Goal: Task Accomplishment & Management: Complete application form

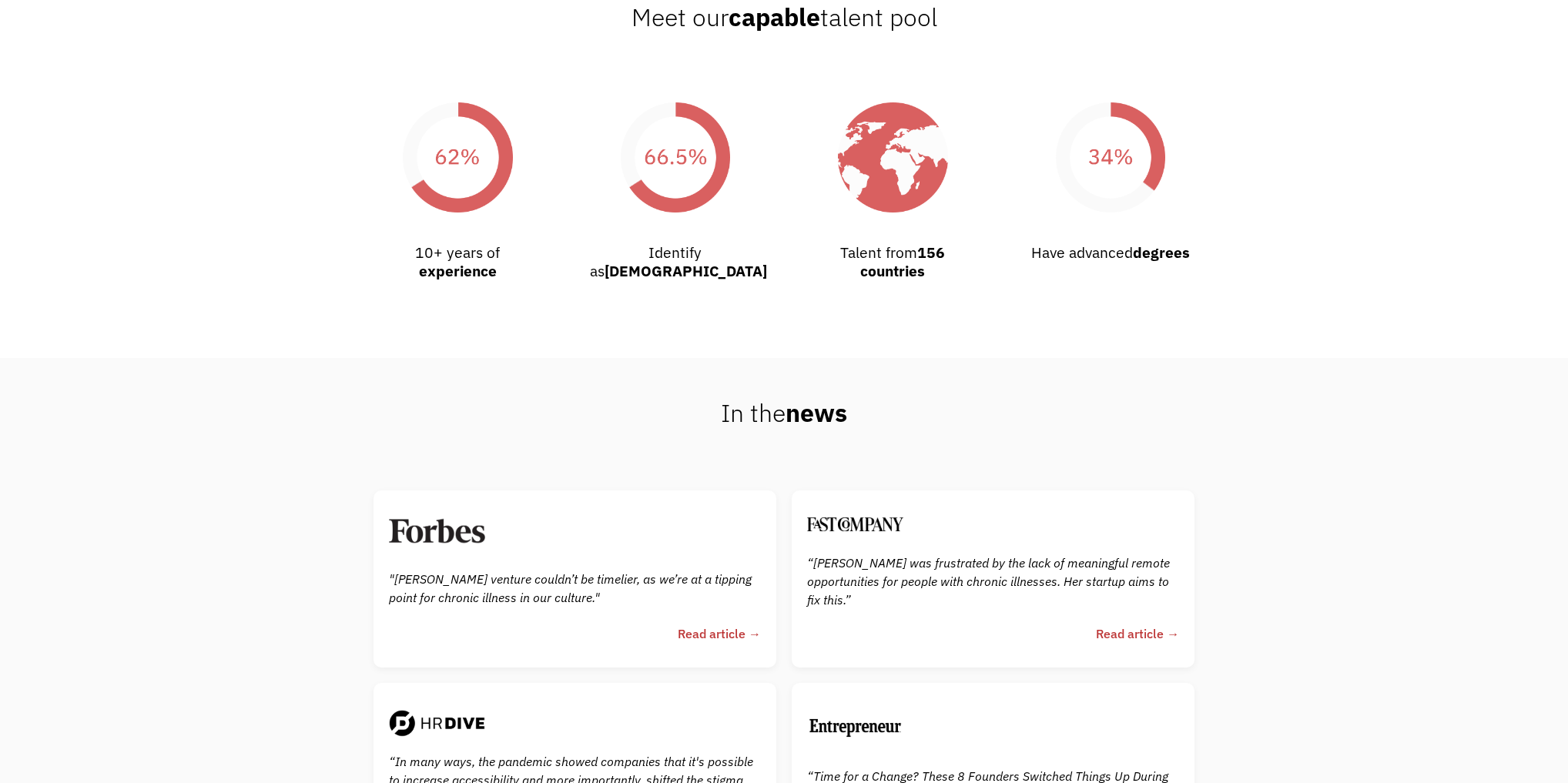
scroll to position [3449, 0]
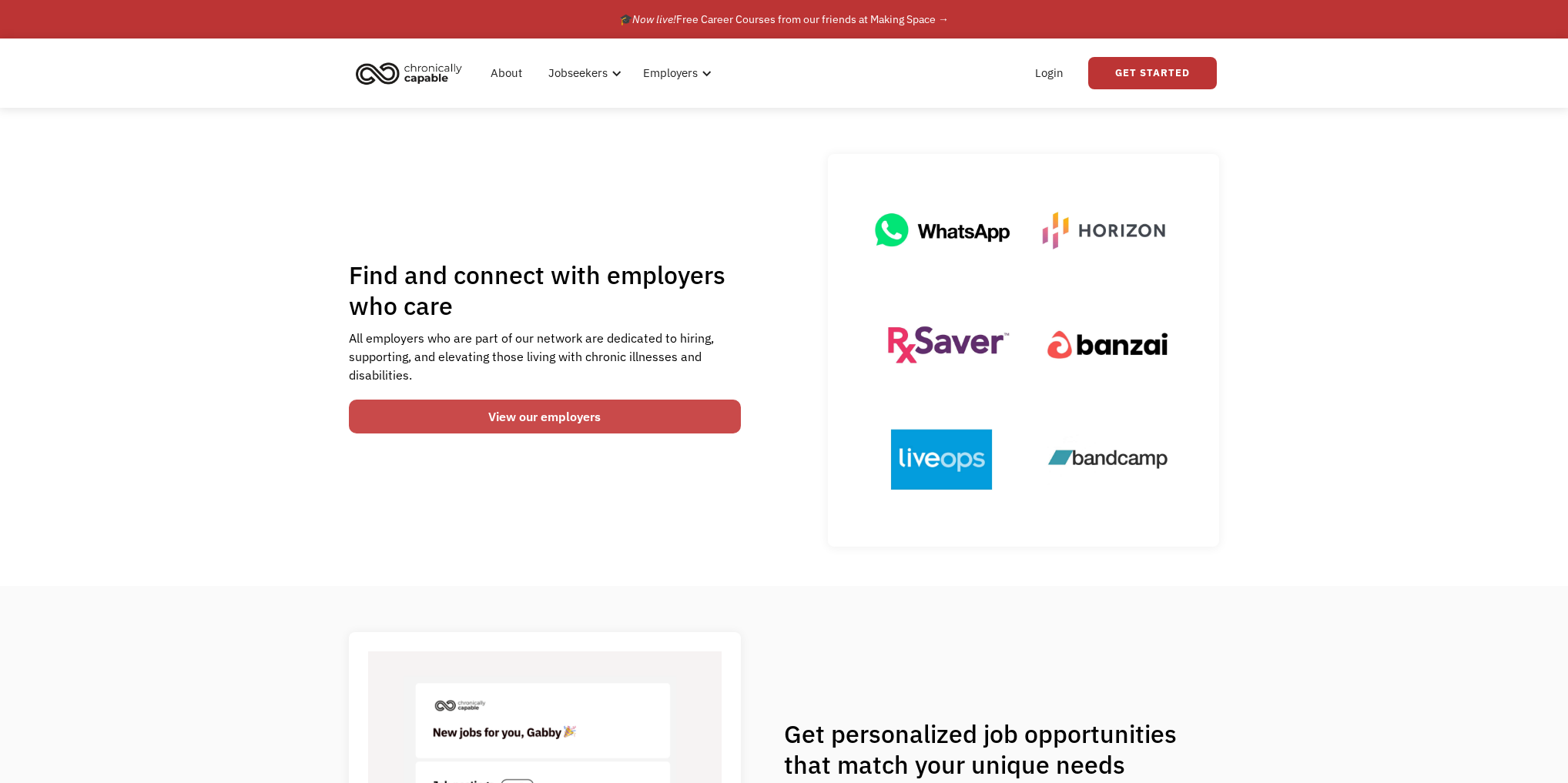
click at [460, 431] on link "View our employers" at bounding box center [544, 416] width 392 height 34
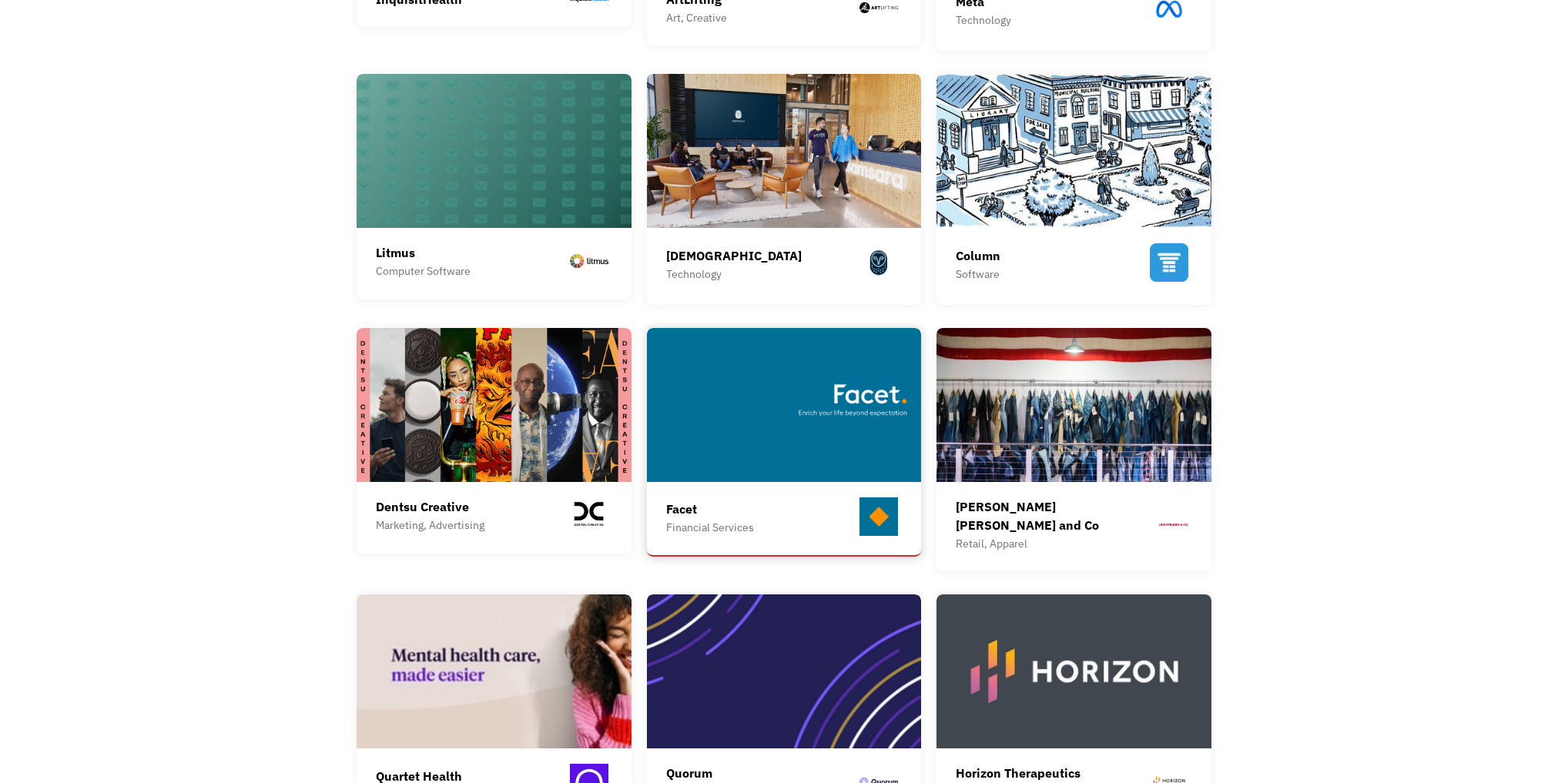
scroll to position [739, 0]
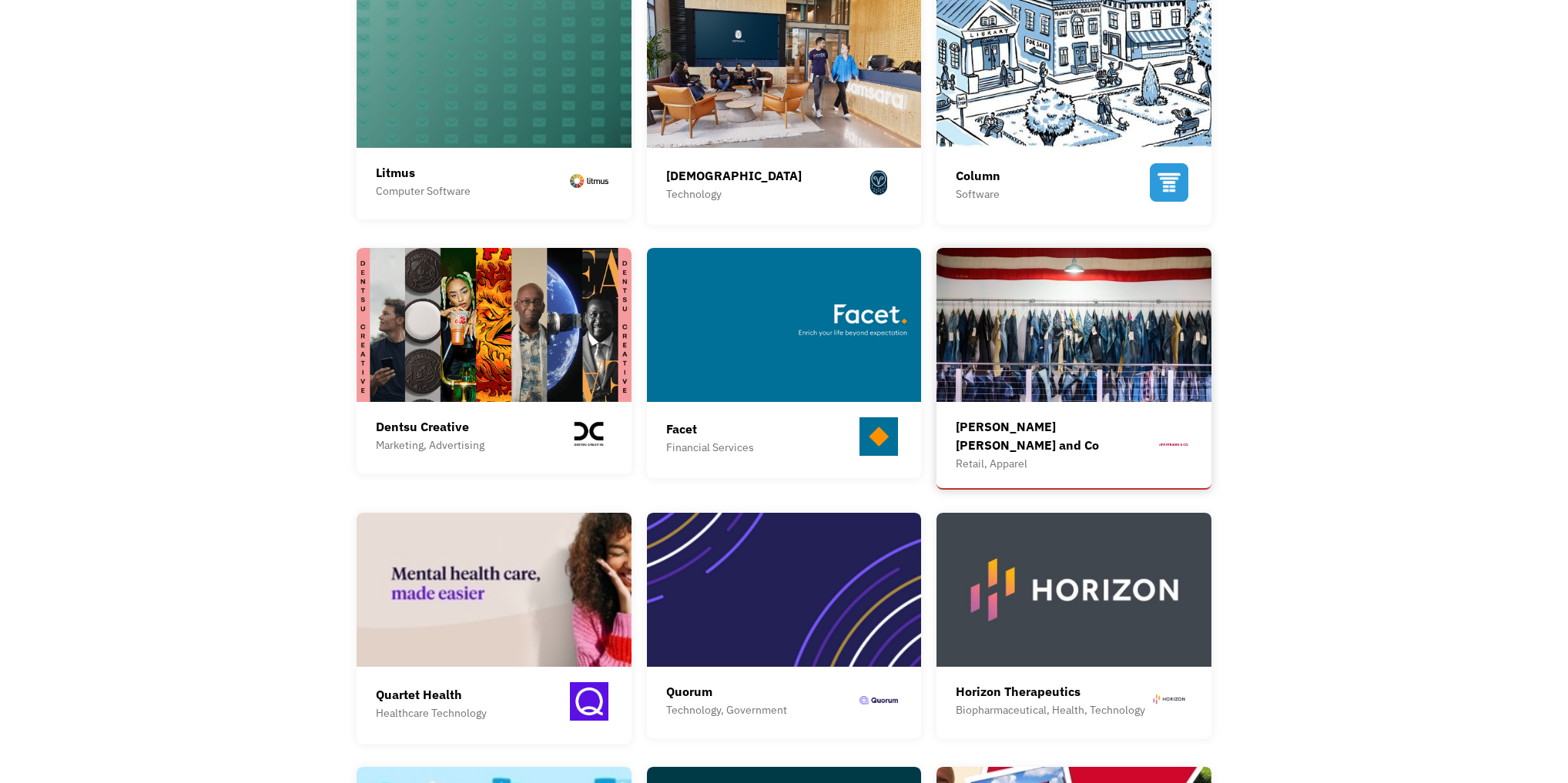
click at [1090, 433] on div "Levi Strauss and Co Retail, Apparel We're a company of people who like to forge…" at bounding box center [1074, 369] width 275 height 241
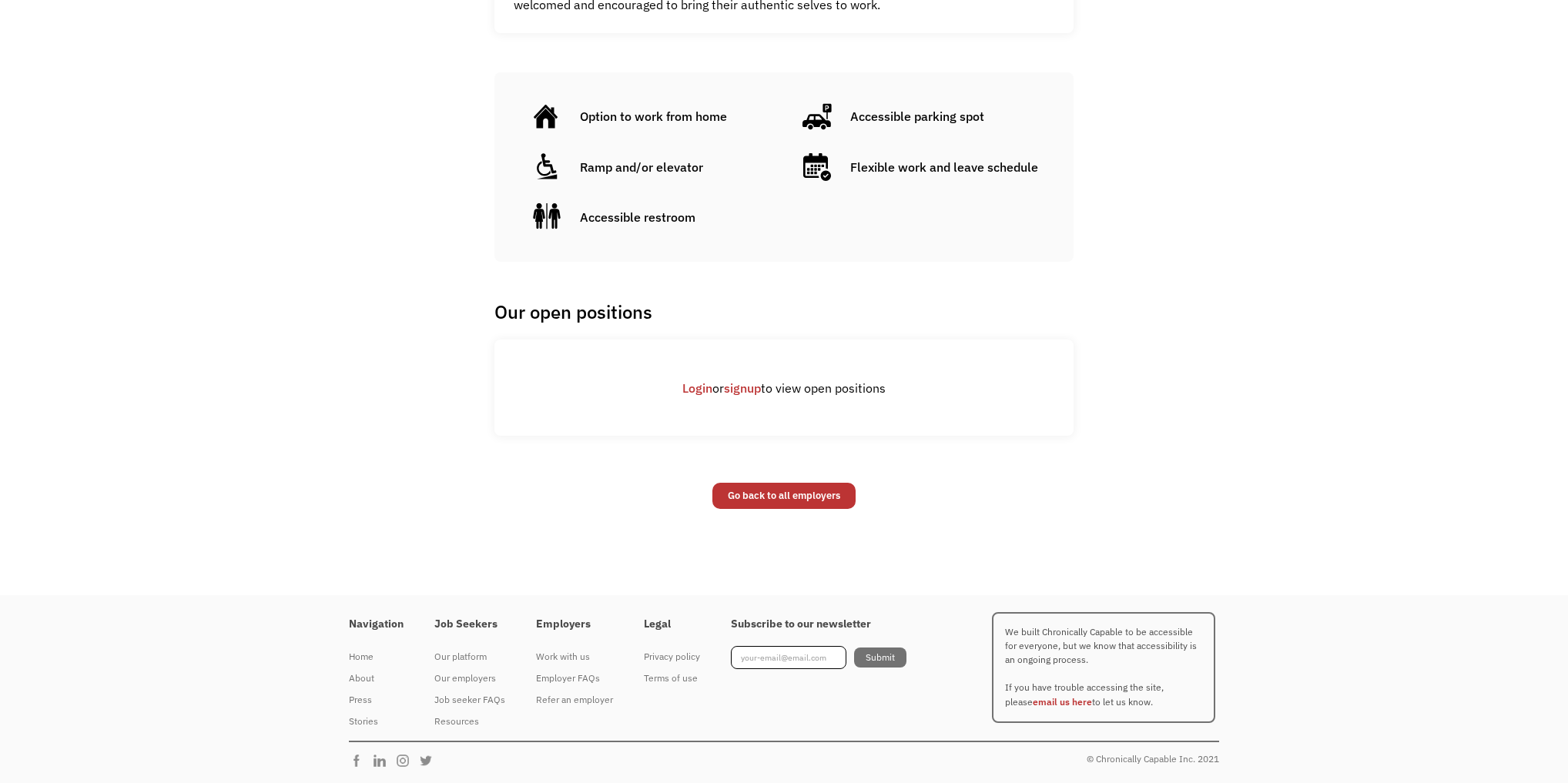
scroll to position [1109, 0]
click at [742, 395] on link "signup" at bounding box center [742, 388] width 37 height 16
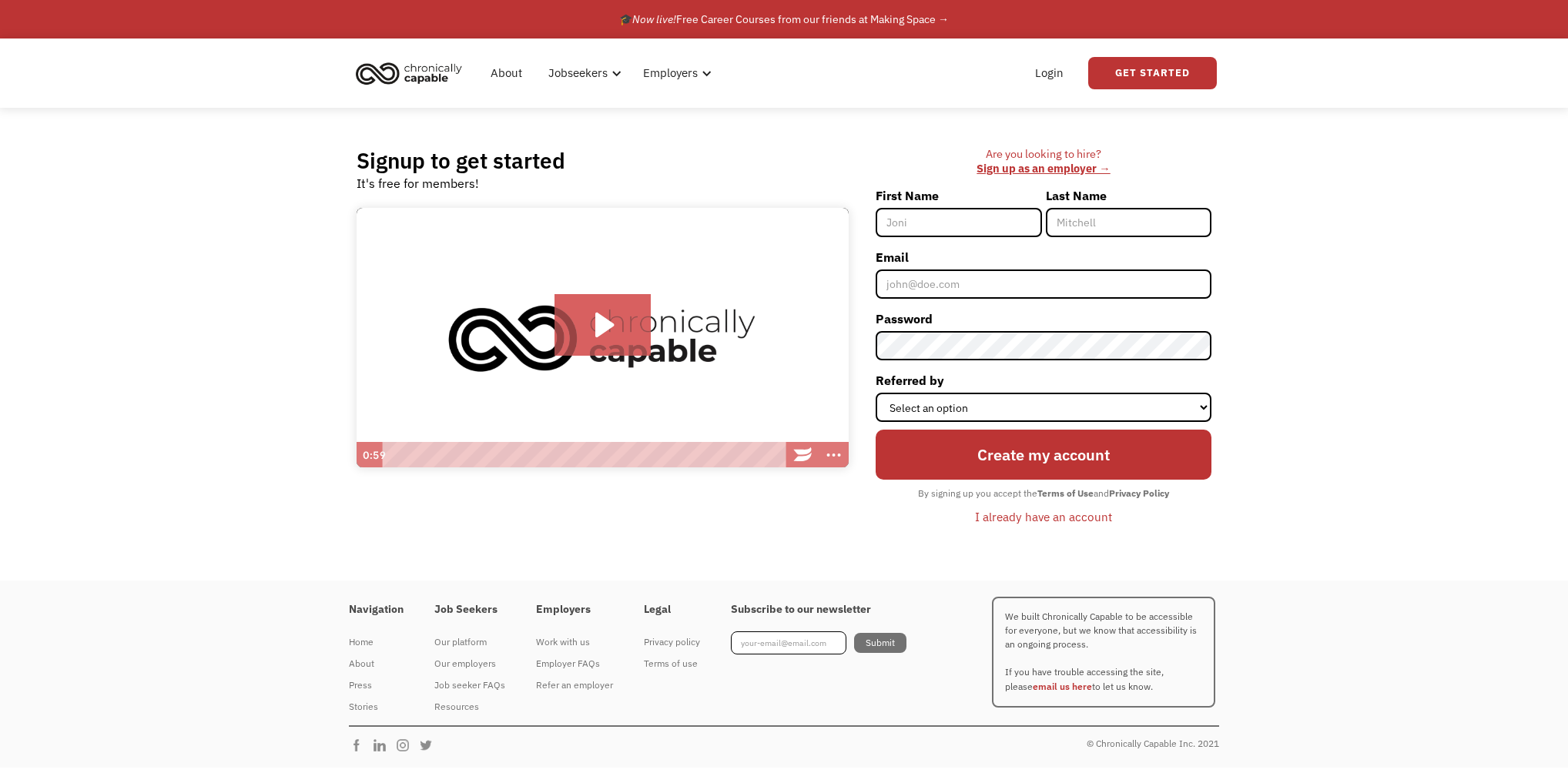
click at [945, 235] on input "First Name" at bounding box center [958, 222] width 165 height 29
type input "[PERSON_NAME]"
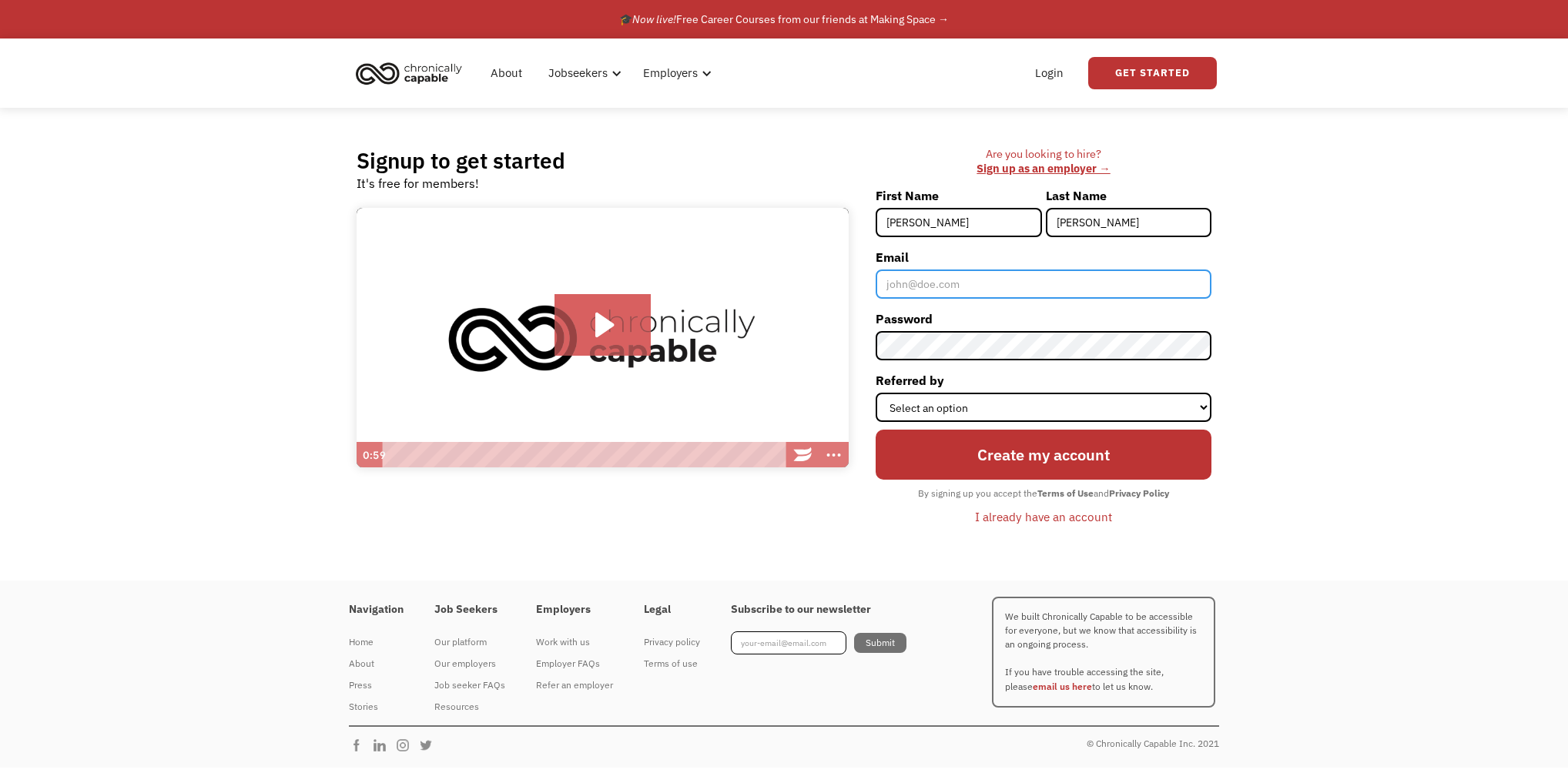
click at [925, 299] on input "Email" at bounding box center [1043, 283] width 336 height 29
type input "[PERSON_NAME][EMAIL_ADDRESS][DOMAIN_NAME]"
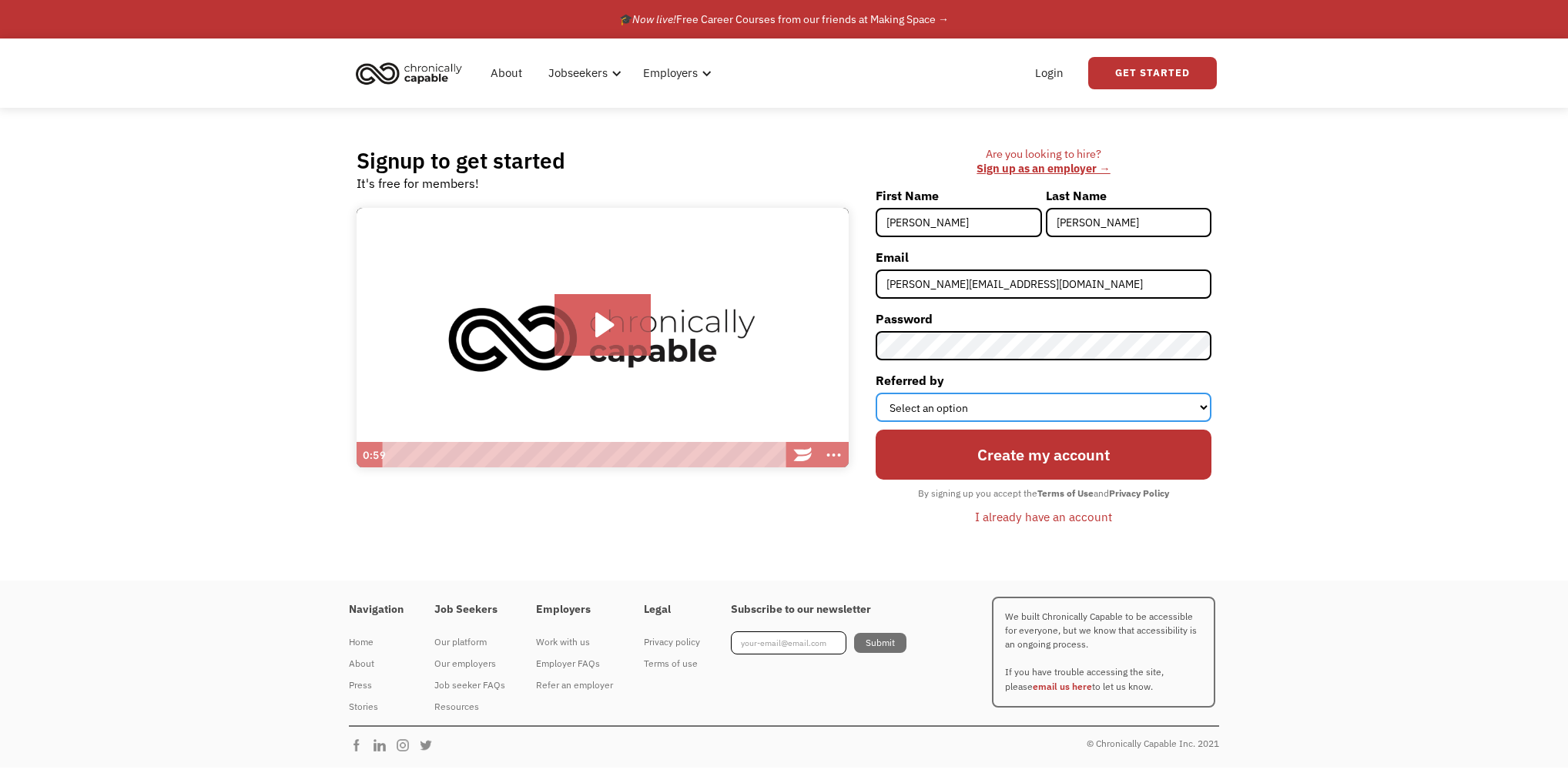
click at [1019, 422] on select "Select an option Instagram Facebook Twitter Search Engine News Article Word of …" at bounding box center [1043, 407] width 336 height 29
select select "Search Engine"
click at [876, 422] on select "Select an option Instagram Facebook Twitter Search Engine News Article Word of …" at bounding box center [1043, 407] width 336 height 29
click at [996, 480] on input "Create my account" at bounding box center [1043, 455] width 336 height 50
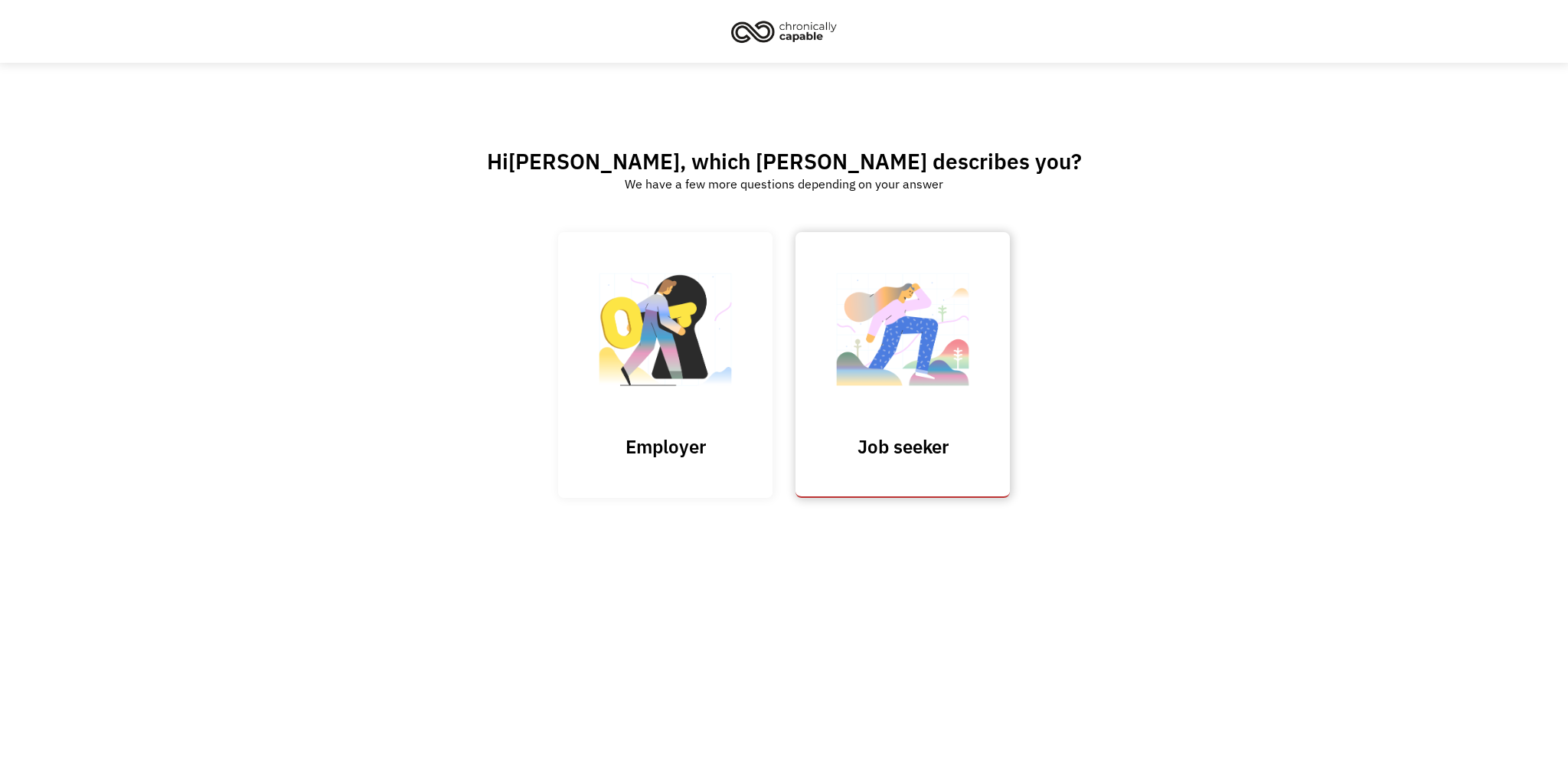
click at [891, 401] on img at bounding box center [902, 337] width 153 height 150
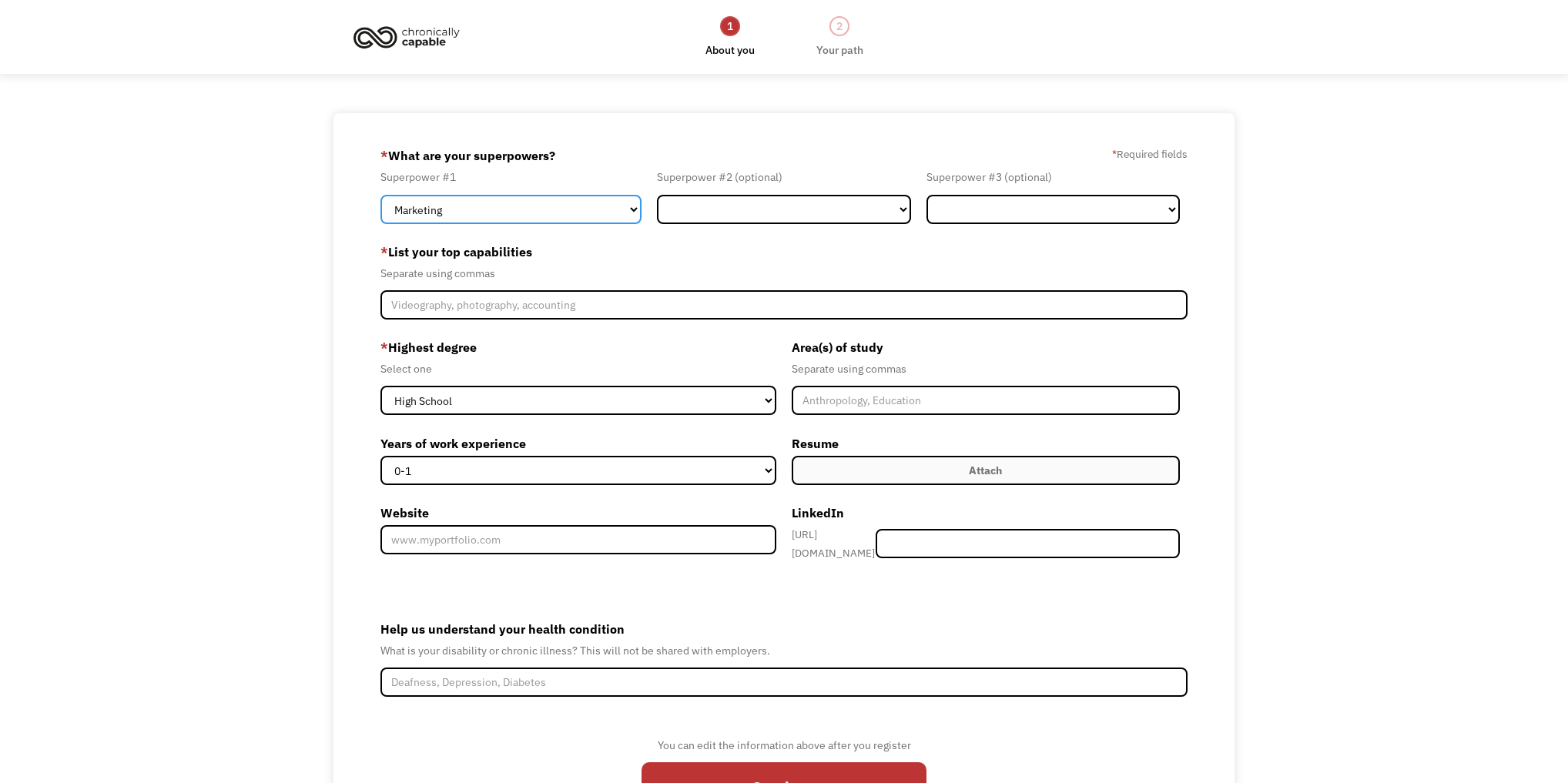
click at [594, 224] on select "Marketing Human Resources Finance Technology Operations Sales Industrial & Manu…" at bounding box center [511, 209] width 261 height 29
select select "Customer Service"
click at [381, 209] on select "Marketing Human Resources Finance Technology Operations Sales Industrial & Manu…" at bounding box center [511, 209] width 261 height 29
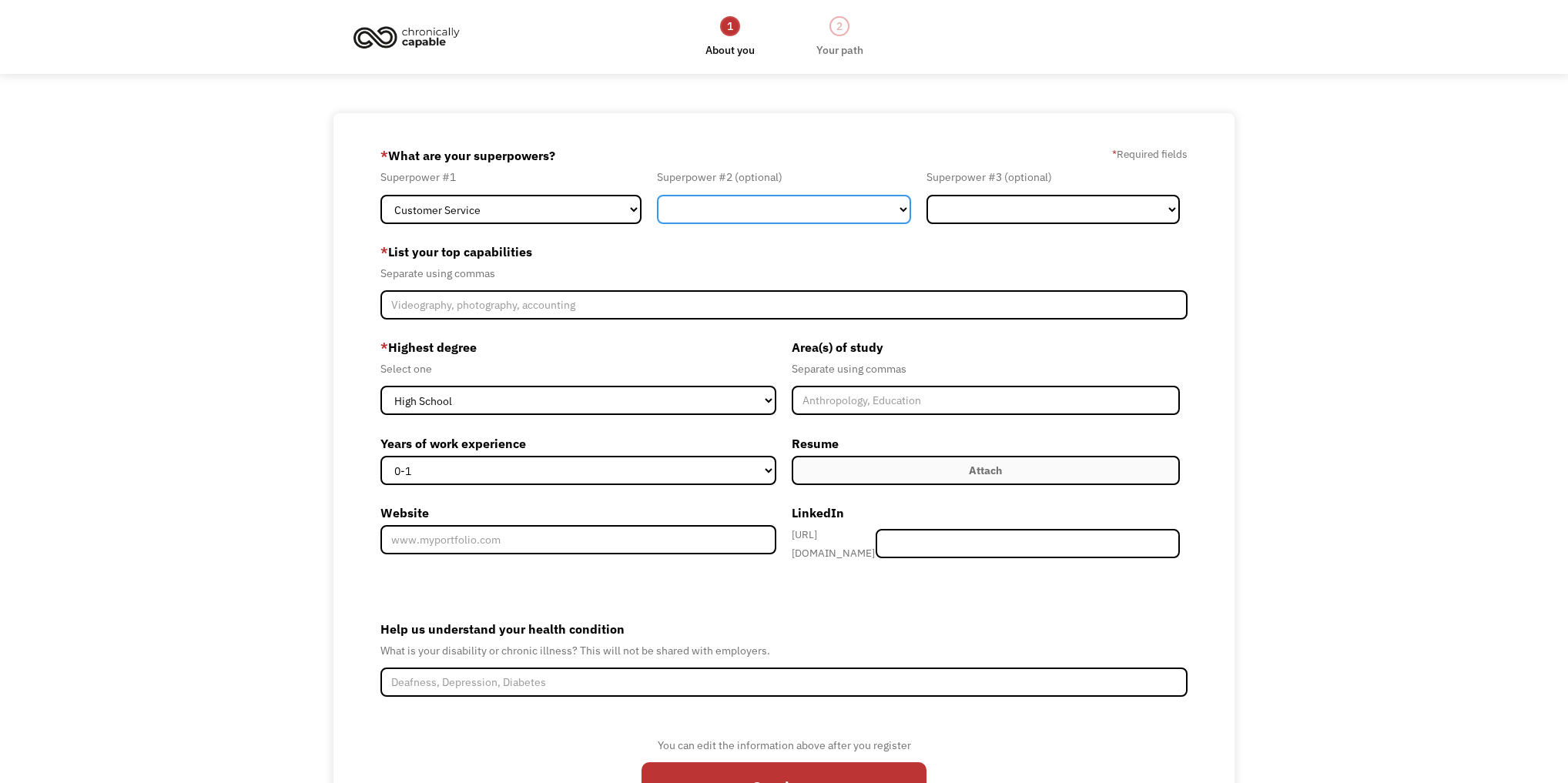
click at [753, 224] on select "Marketing Human Resources Finance Technology Operations Sales Industrial & Manu…" at bounding box center [784, 209] width 254 height 29
select select "Technology"
click at [657, 209] on select "Marketing Human Resources Finance Technology Operations Sales Industrial & Manu…" at bounding box center [784, 209] width 254 height 29
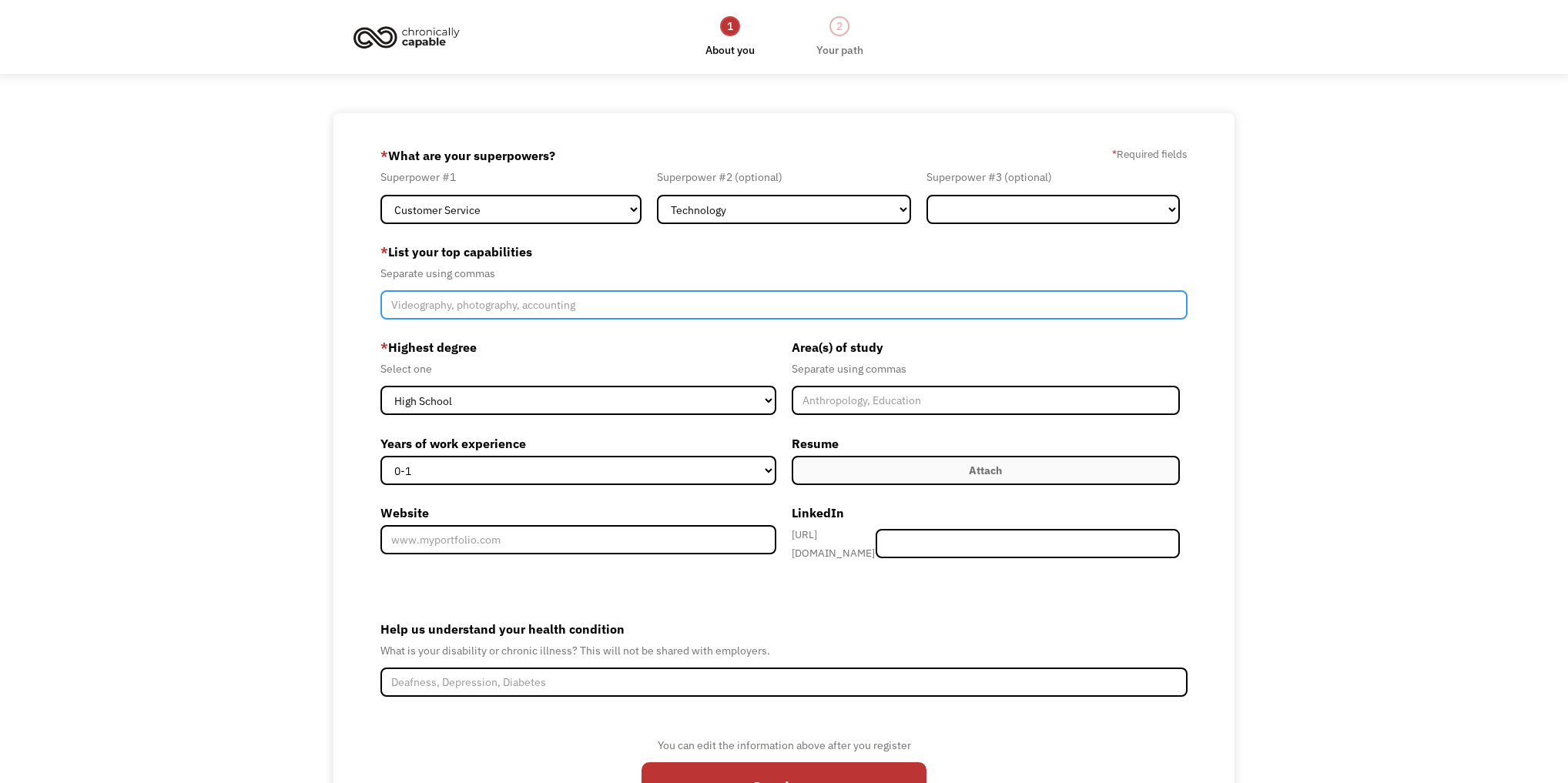
click at [399, 319] on input "Member-Create-Step1" at bounding box center [784, 305] width 807 height 29
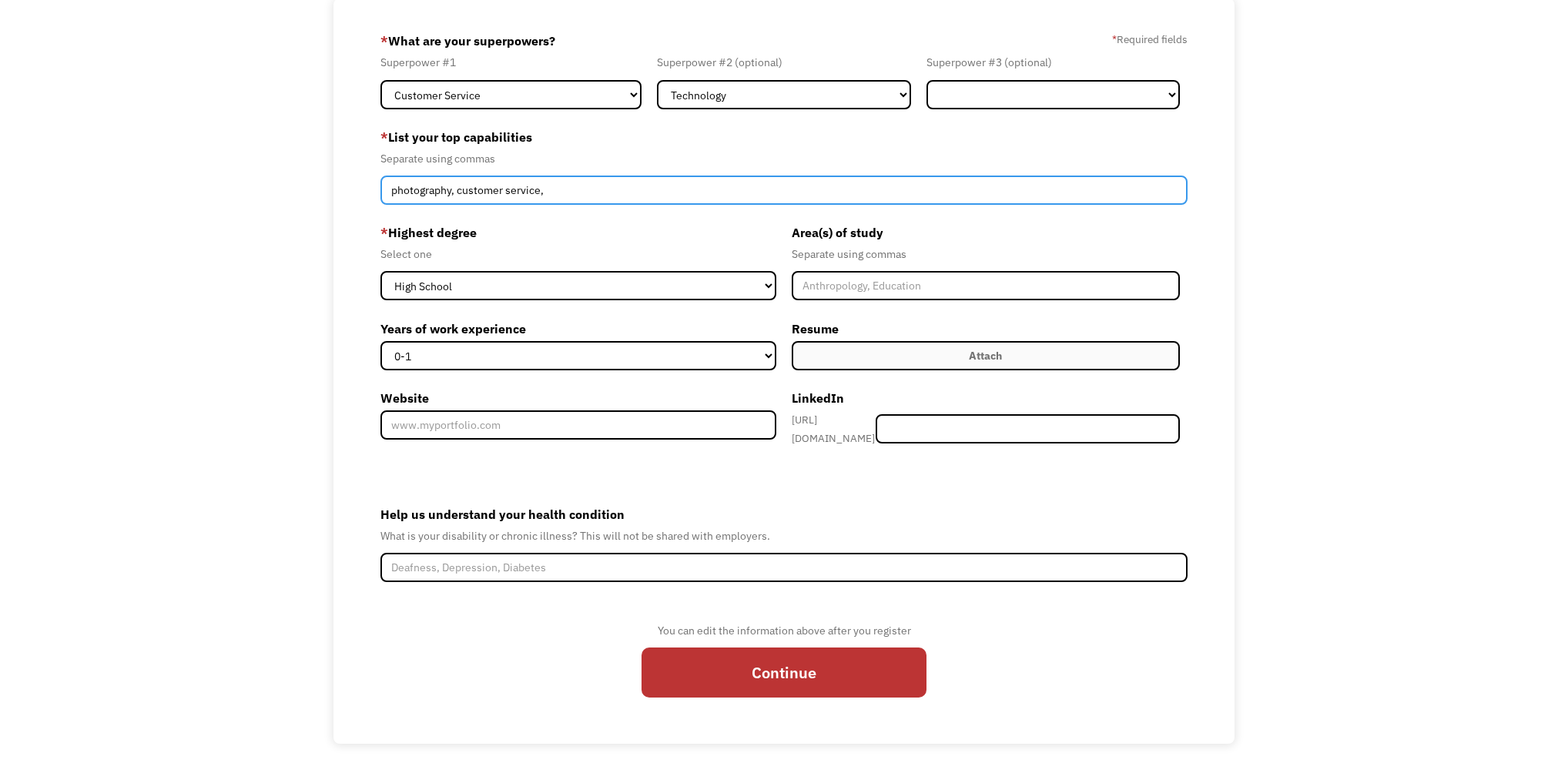
scroll to position [123, 0]
type input "photography, customer service,"
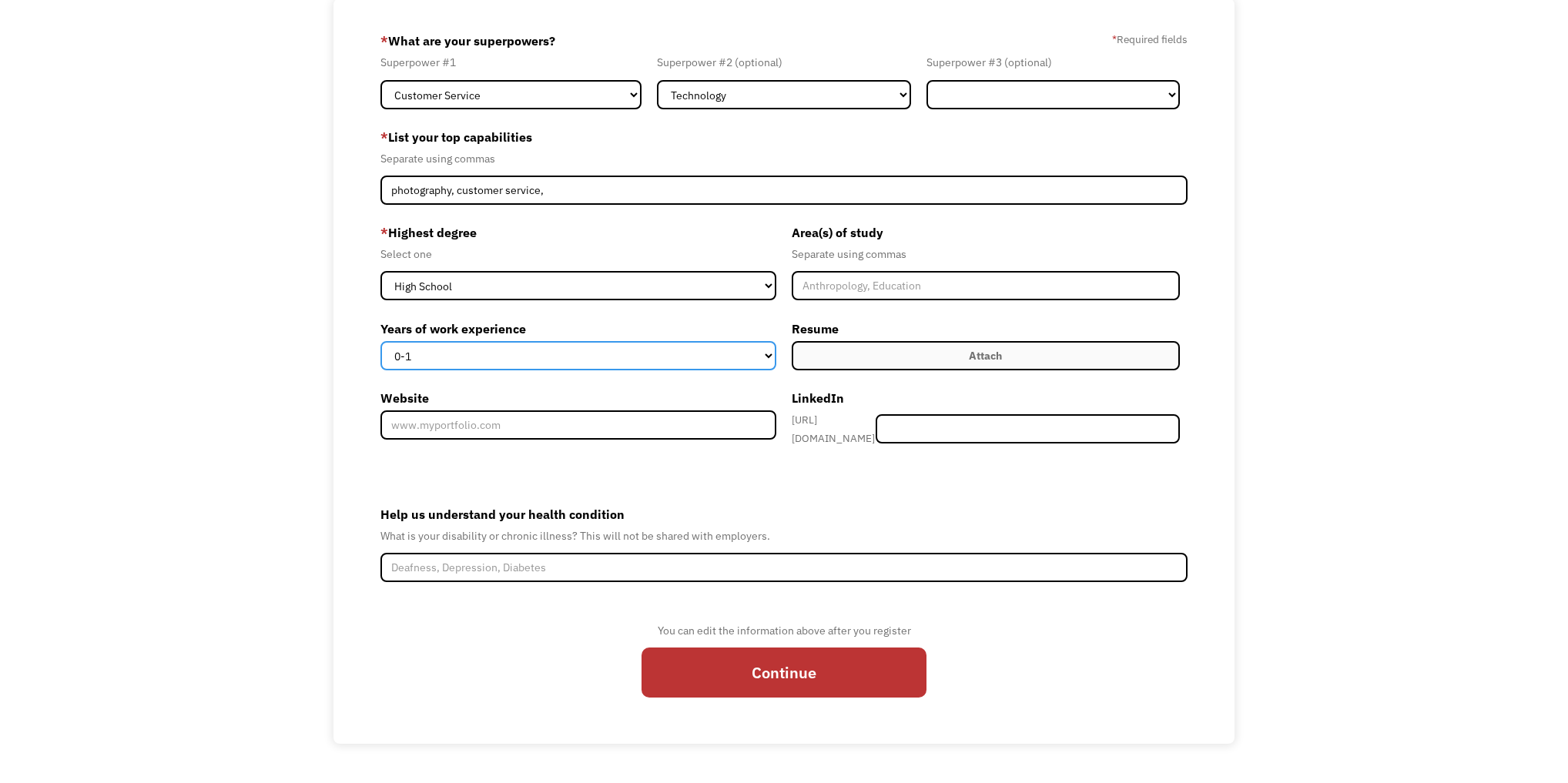
click at [708, 370] on select "0-1 2-4 5-10 11-15 15+" at bounding box center [578, 355] width 396 height 29
select select "2-4"
click at [381, 370] on select "0-1 2-4 5-10 11-15 15+" at bounding box center [578, 355] width 396 height 29
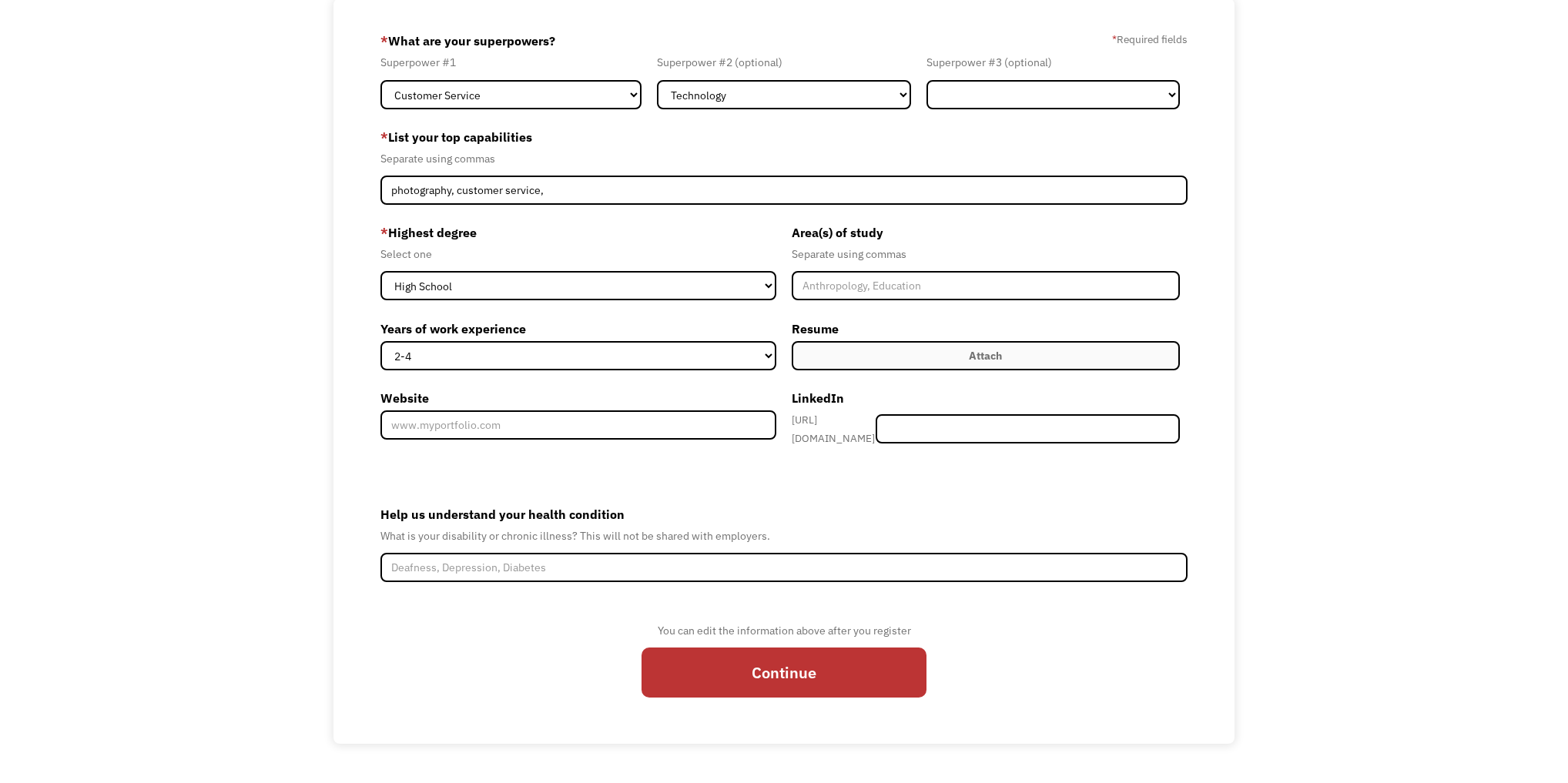
click at [703, 410] on label "Website" at bounding box center [578, 398] width 396 height 24
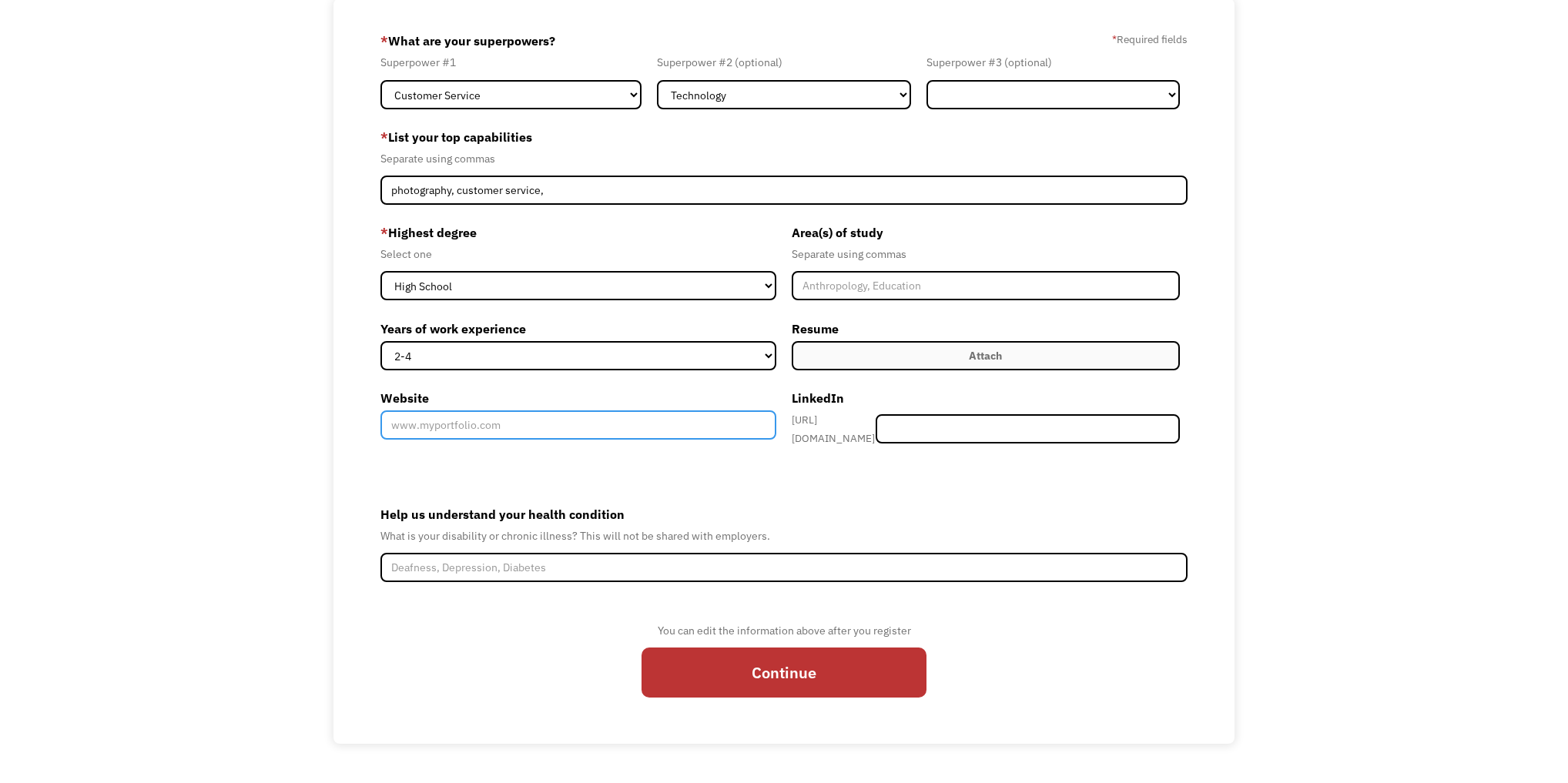
click at [703, 425] on input "Website" at bounding box center [578, 424] width 396 height 29
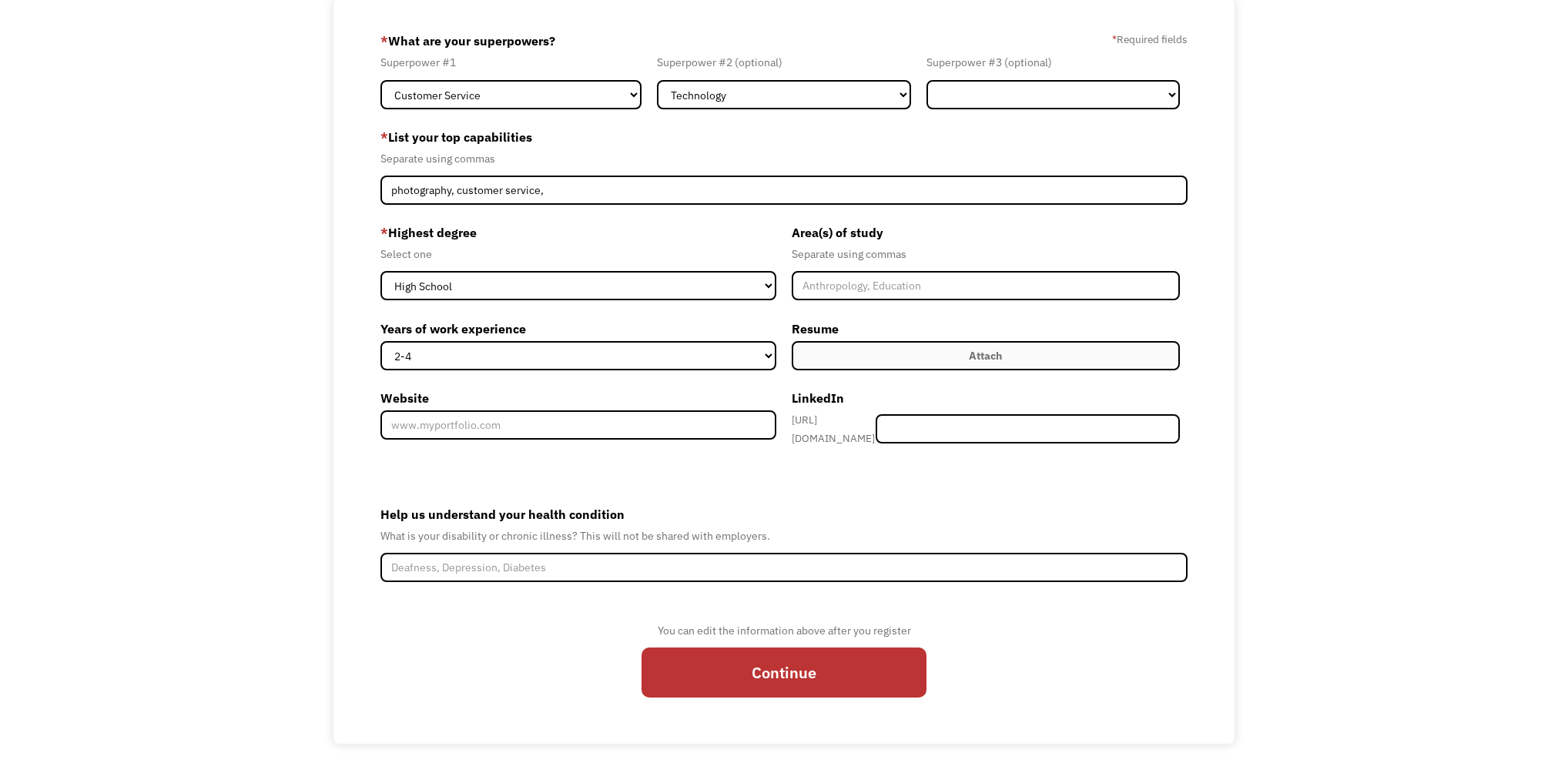
click at [889, 370] on label "Attach" at bounding box center [986, 355] width 388 height 29
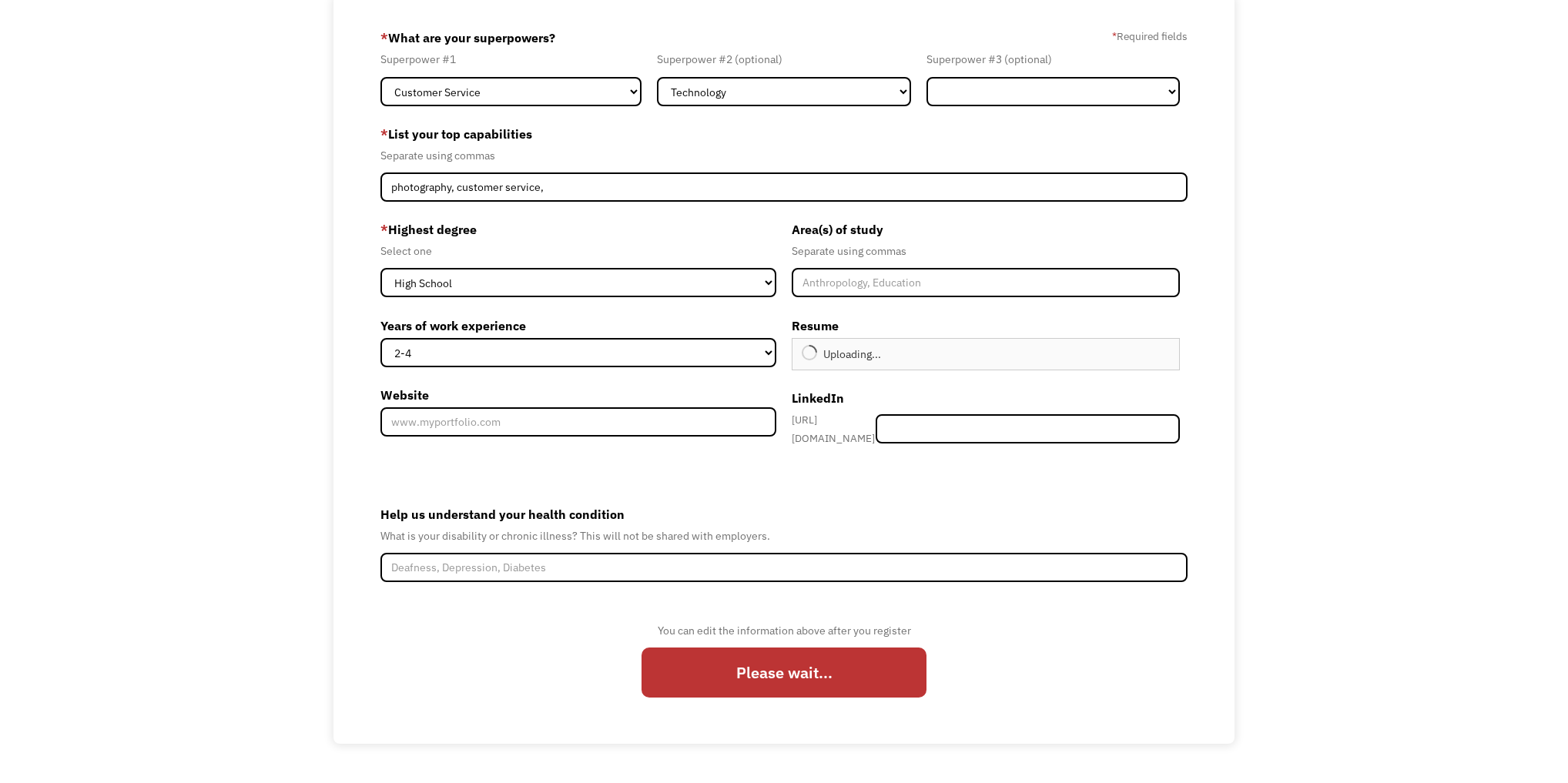
type input "Continue"
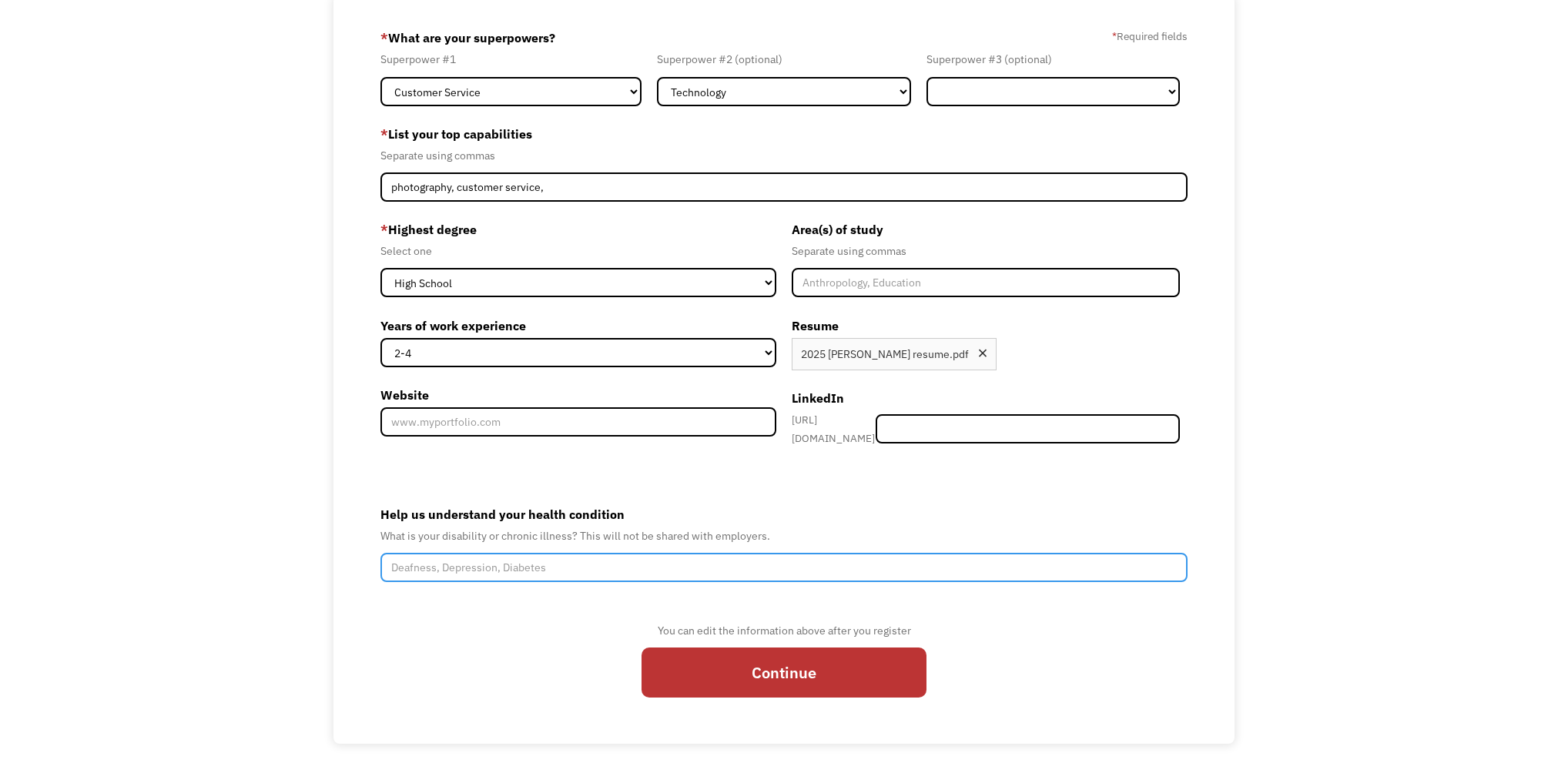
click at [462, 582] on input "Help us understand your health condition" at bounding box center [784, 567] width 807 height 29
type input "depression, bipolar"
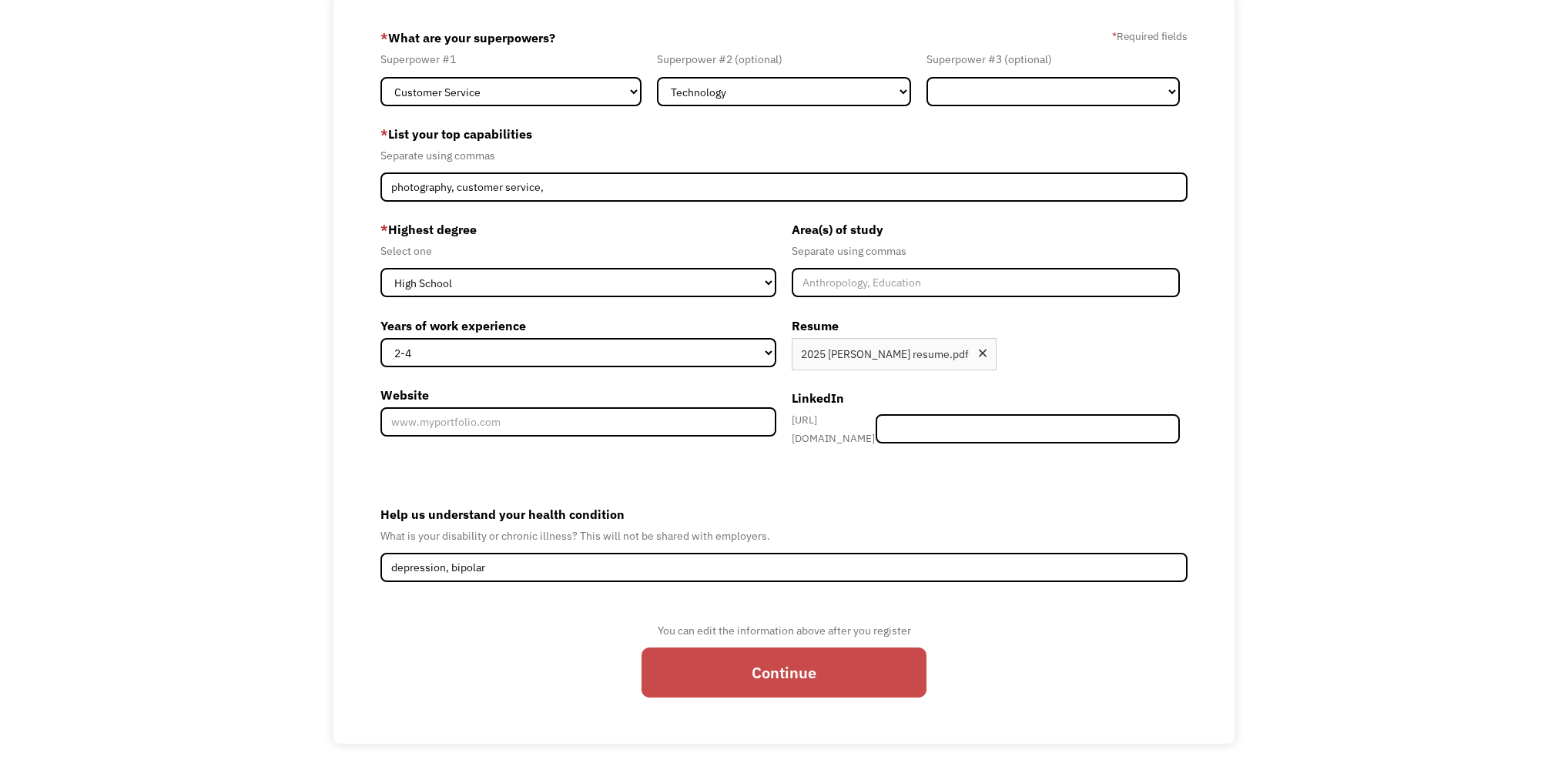
click at [815, 698] on input "Continue" at bounding box center [784, 673] width 285 height 50
type input "Please wait..."
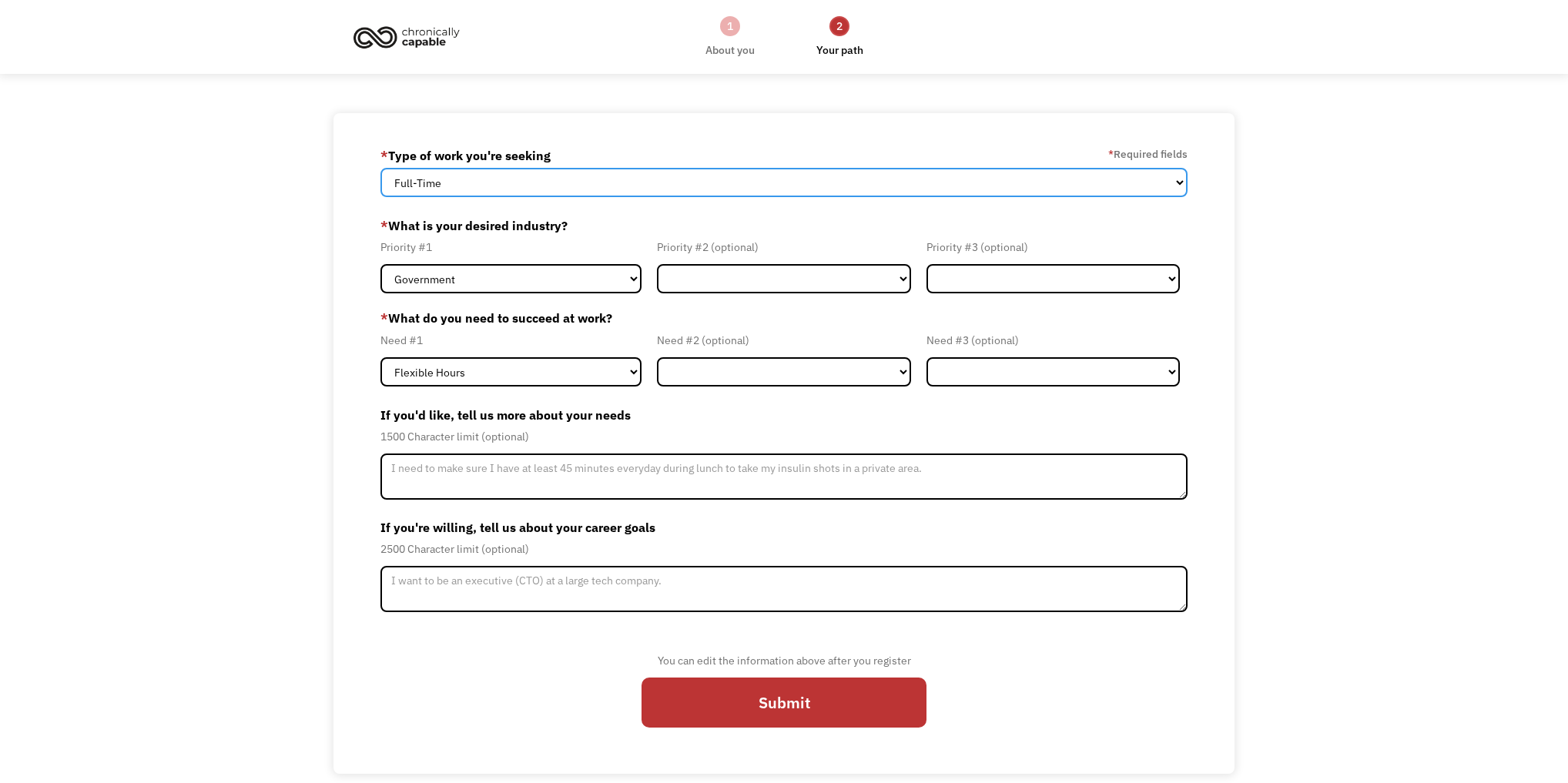
click at [619, 197] on select "Full-Time Part-Time Both Full-Time and Part-Time" at bounding box center [784, 182] width 807 height 29
select select "Both Full-Time and Part-Time"
click at [381, 179] on select "Full-Time Part-Time Both Full-Time and Part-Time" at bounding box center [784, 182] width 807 height 29
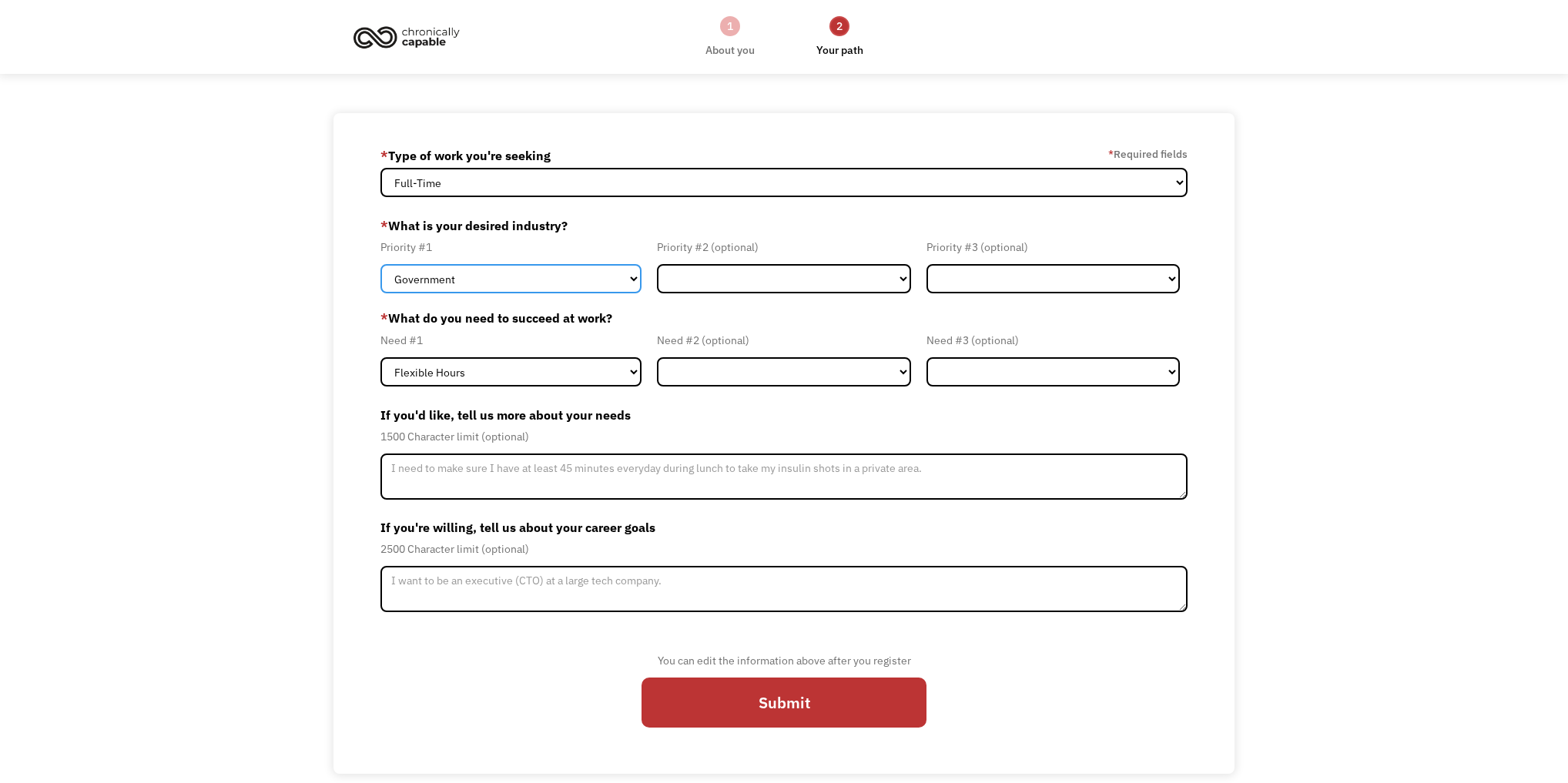
click at [564, 294] on select "Government Finance & Insurance Health & Social Care Tech & Engineering Creative…" at bounding box center [511, 278] width 261 height 29
select select "Creative & Design"
click at [381, 285] on select "Government Finance & Insurance Health & Social Care Tech & Engineering Creative…" at bounding box center [511, 278] width 261 height 29
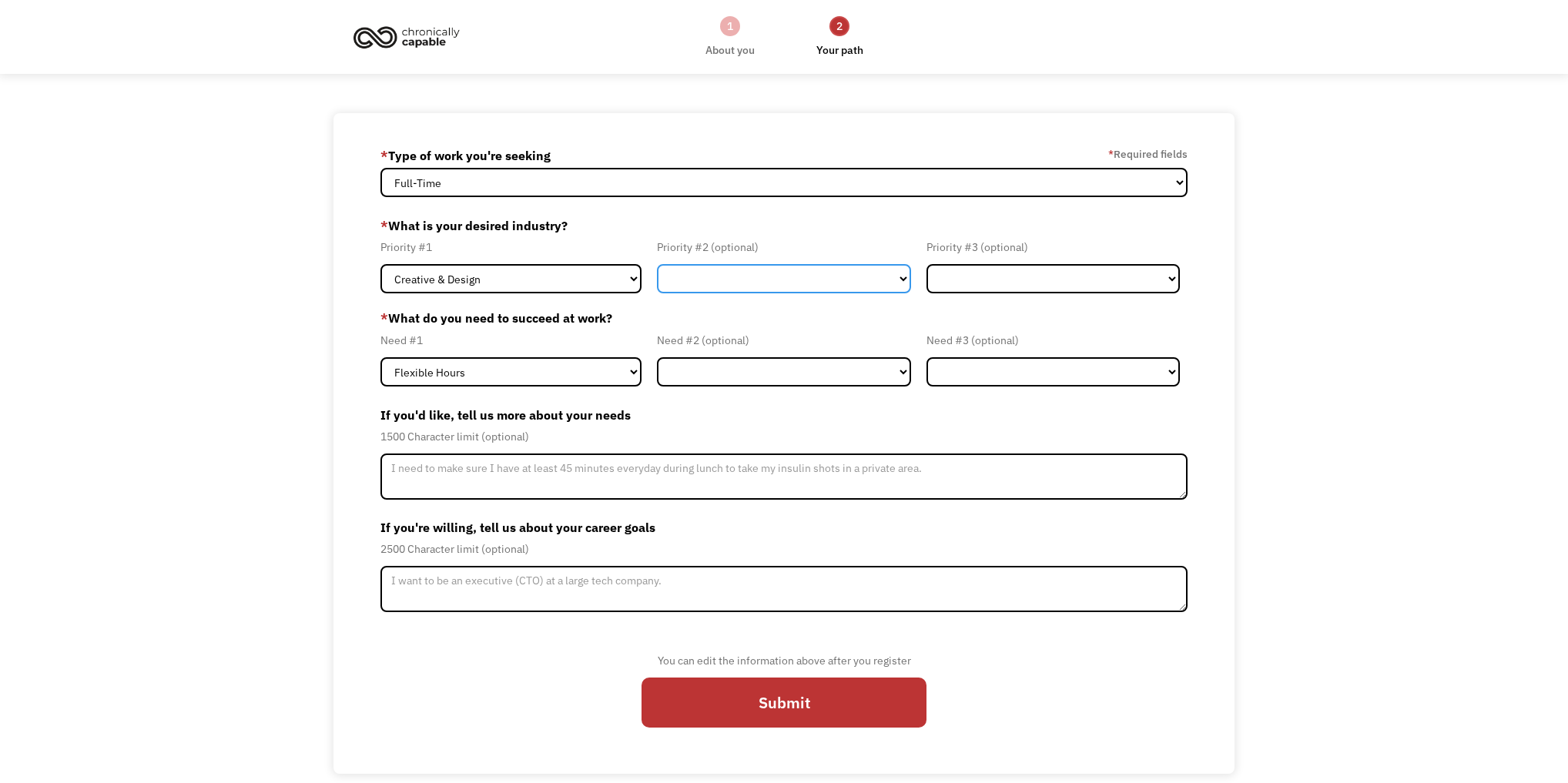
drag, startPoint x: 788, startPoint y: 301, endPoint x: 789, endPoint y: 309, distance: 8.1
click at [789, 294] on select "Government Finance & Insurance Health & Social Care Tech & Engineering Creative…" at bounding box center [784, 278] width 254 height 29
select select "Administrative"
click at [657, 285] on select "Government Finance & Insurance Health & Social Care Tech & Engineering Creative…" at bounding box center [784, 278] width 254 height 29
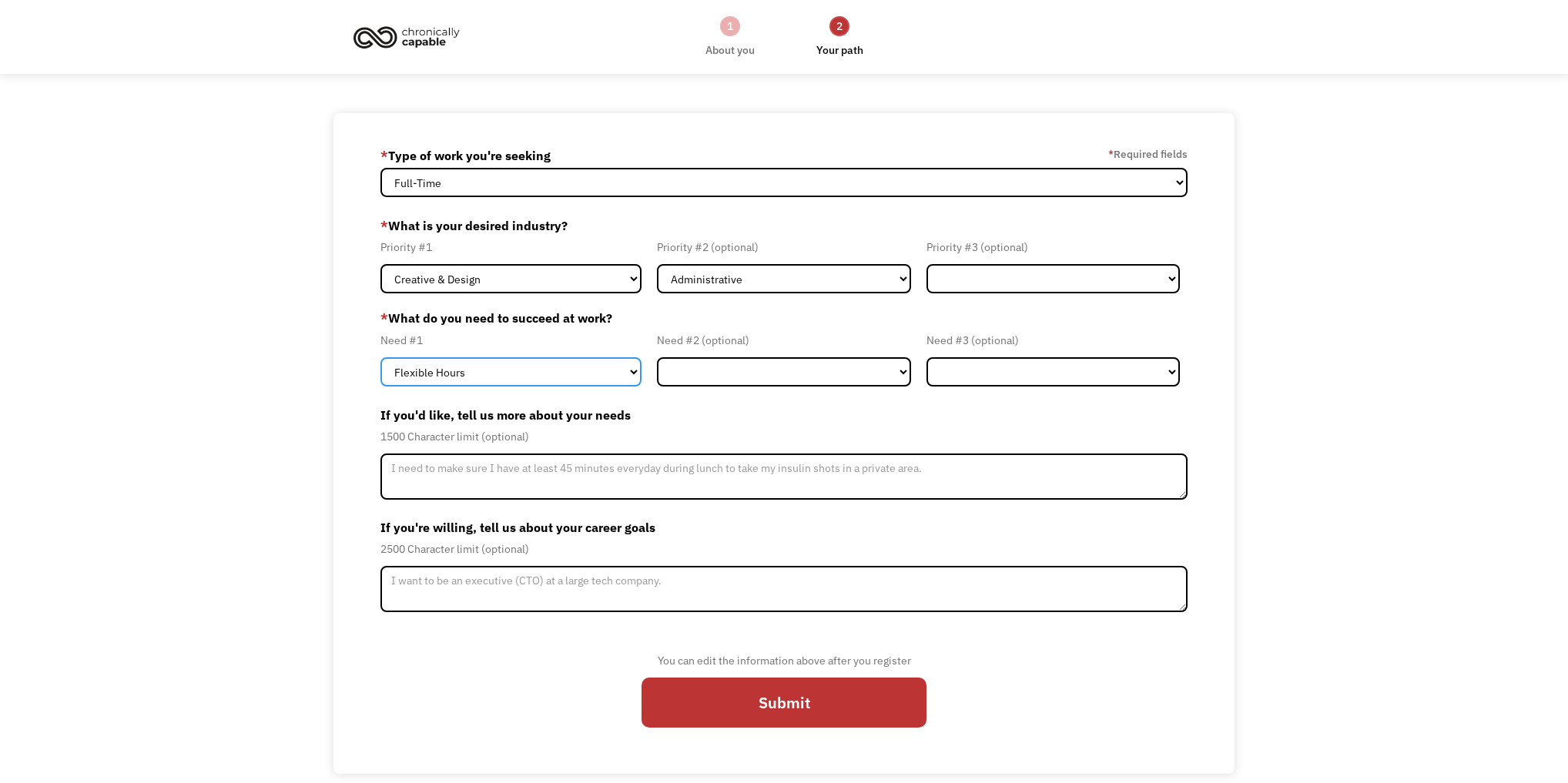
click at [616, 387] on select "Flexible Hours Remote Work Service Animal On-site Accommodations Visual Support…" at bounding box center [511, 371] width 261 height 29
select select "Remote Work"
click at [381, 387] on select "Flexible Hours Remote Work Service Animal On-site Accommodations Visual Support…" at bounding box center [511, 371] width 261 height 29
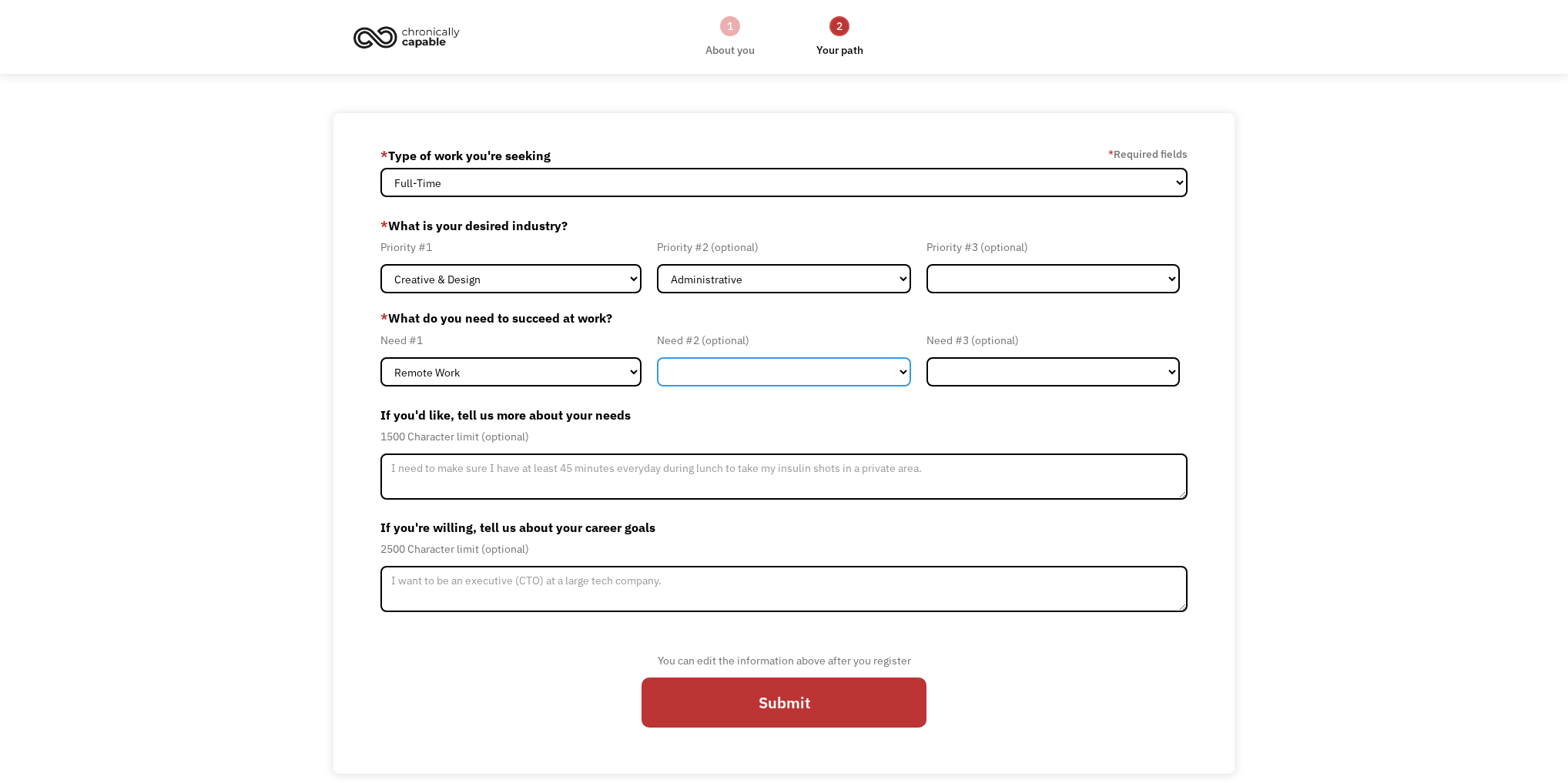
click at [735, 387] on select "Flexible Hours Remote Work Service Animal On-site Accommodations Visual Support…" at bounding box center [784, 371] width 254 height 29
select select "Flexible Hours"
click at [657, 387] on select "Flexible Hours Remote Work Service Animal On-site Accommodations Visual Support…" at bounding box center [784, 371] width 254 height 29
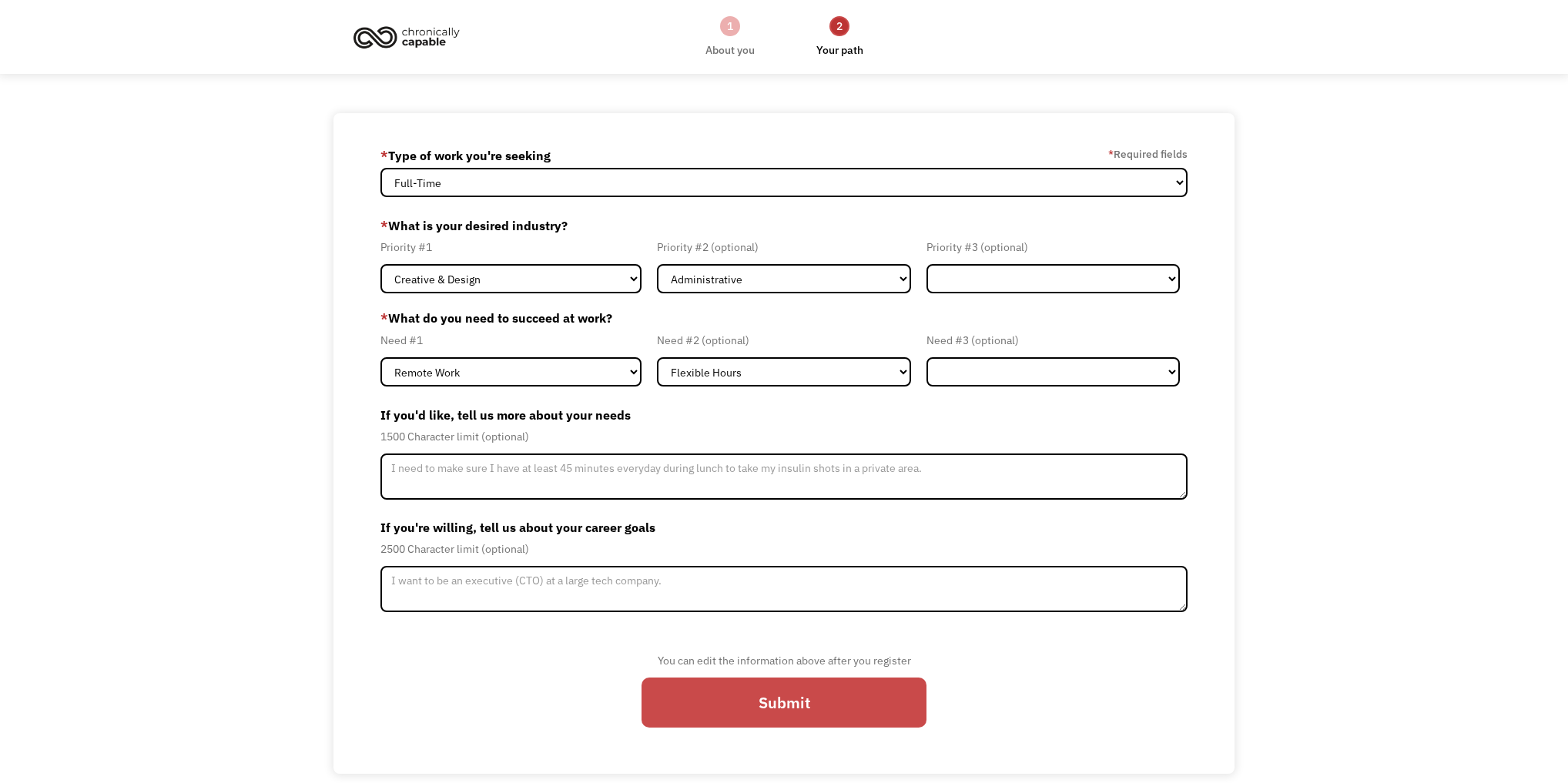
click at [739, 717] on input "Submit" at bounding box center [784, 702] width 285 height 50
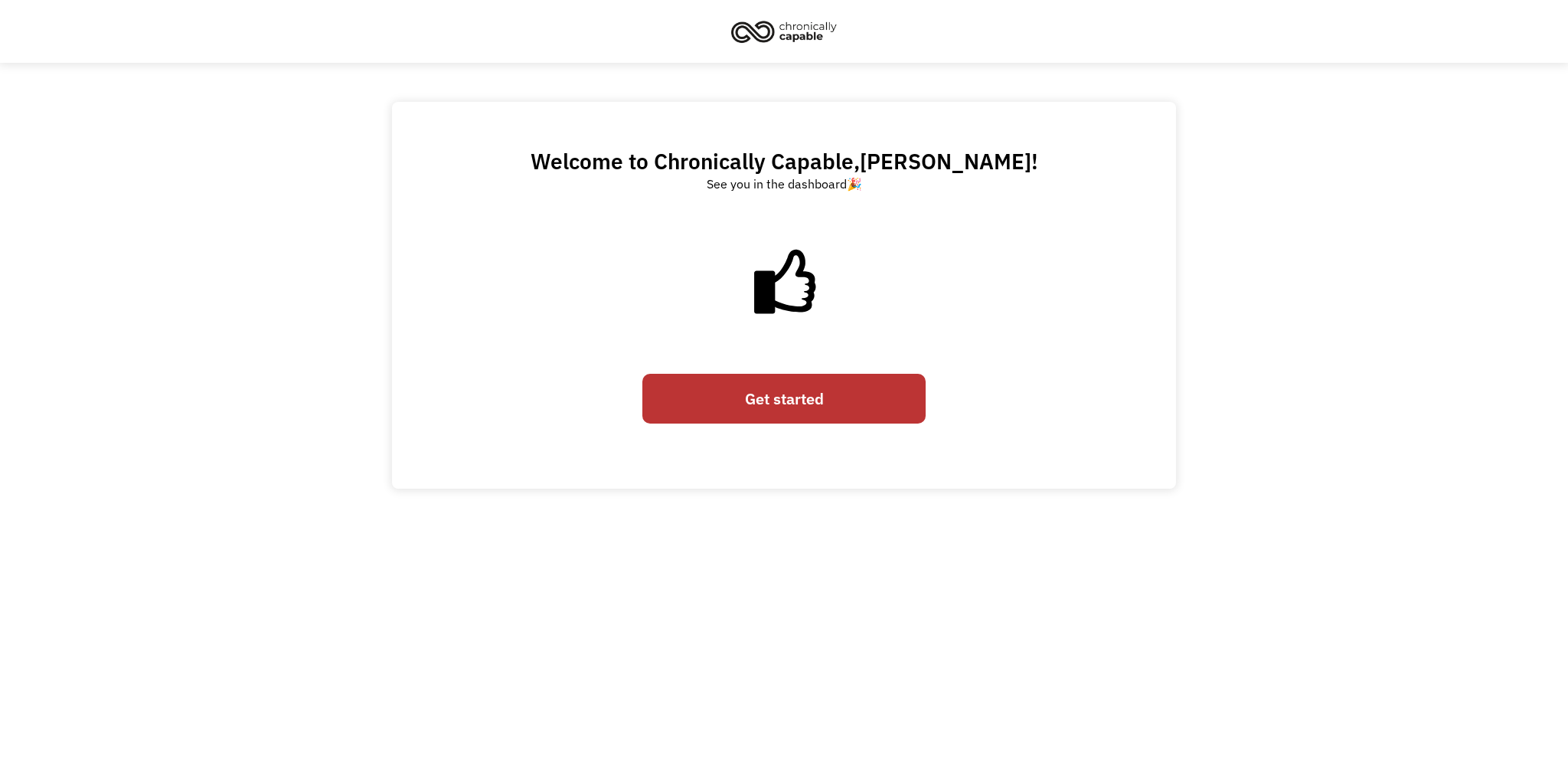
click at [795, 421] on link "Get started" at bounding box center [784, 399] width 283 height 50
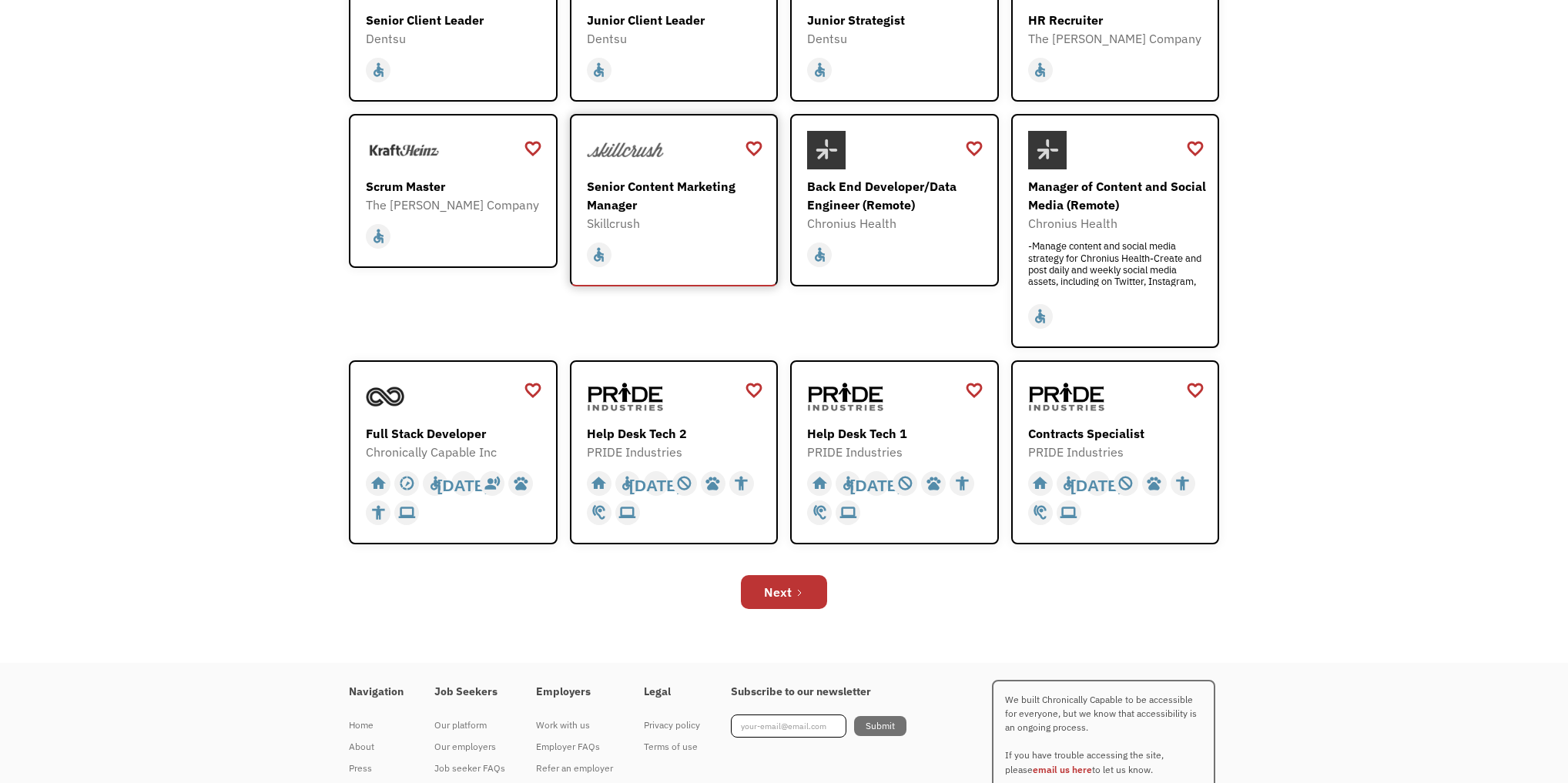
scroll to position [370, 0]
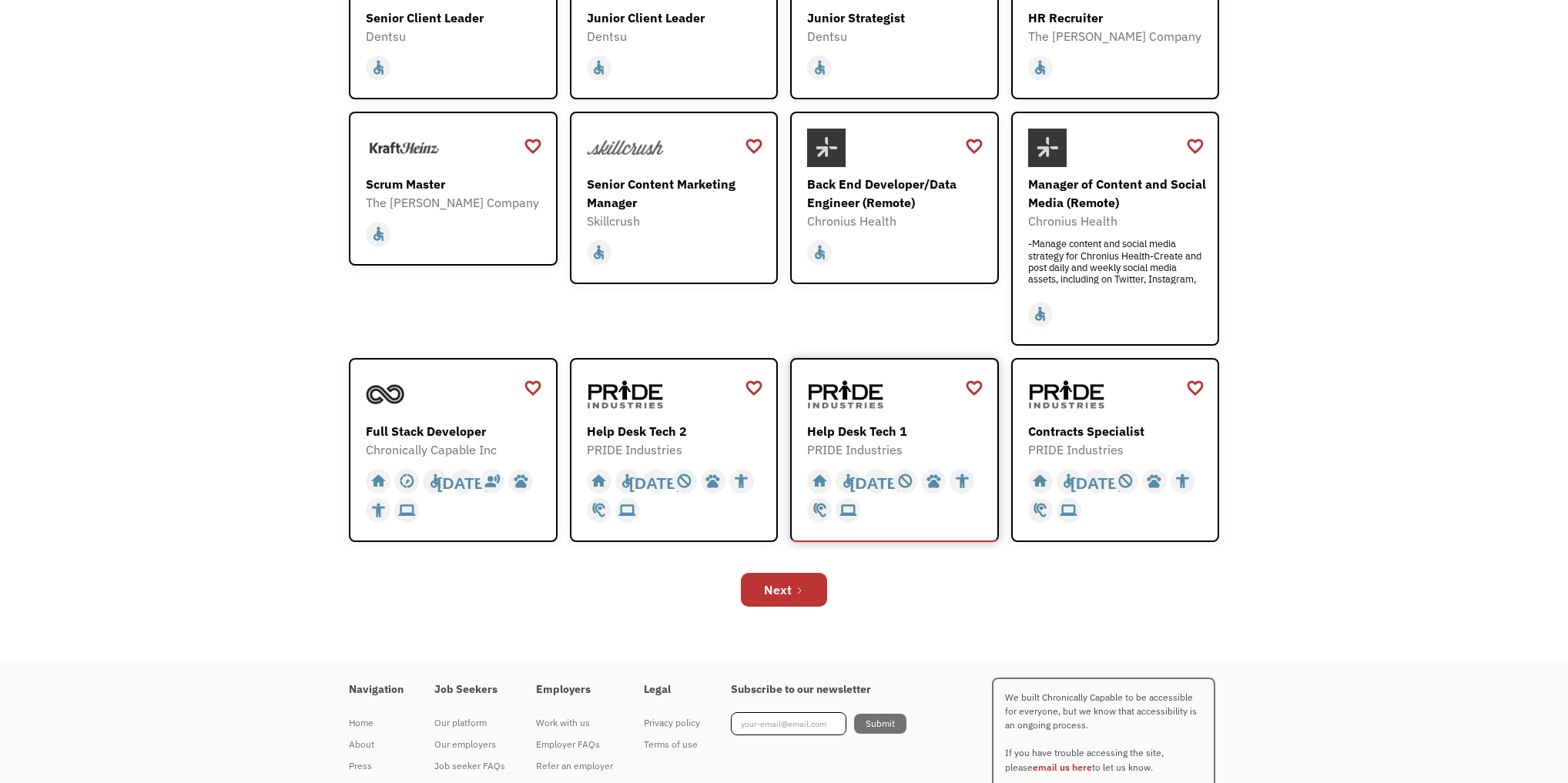
click at [891, 459] on div "PRIDE Industries" at bounding box center [897, 449] width 179 height 19
click at [407, 193] on div "Scrum Master" at bounding box center [455, 184] width 179 height 19
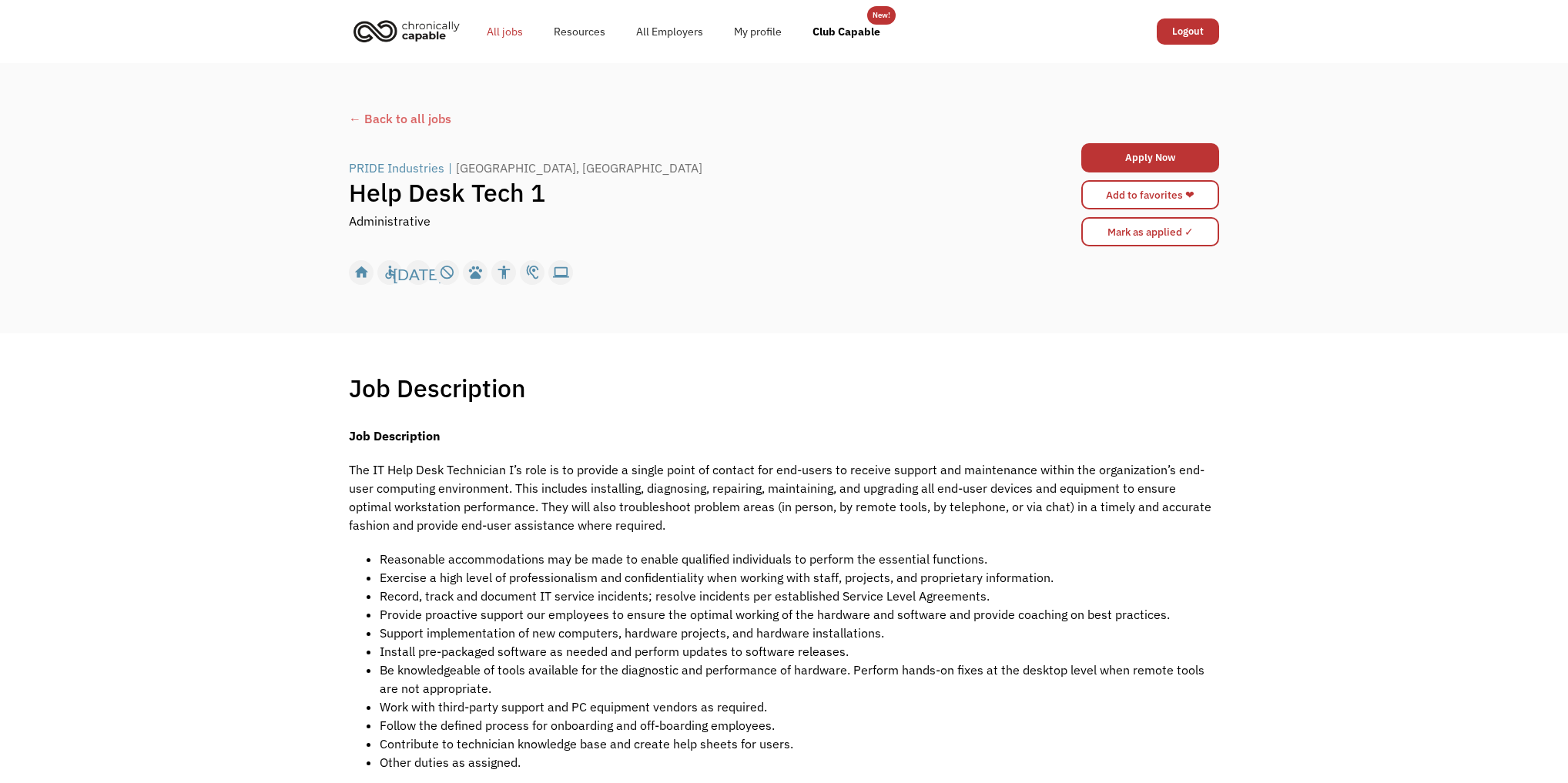
click at [514, 31] on link "All jobs" at bounding box center [505, 31] width 67 height 49
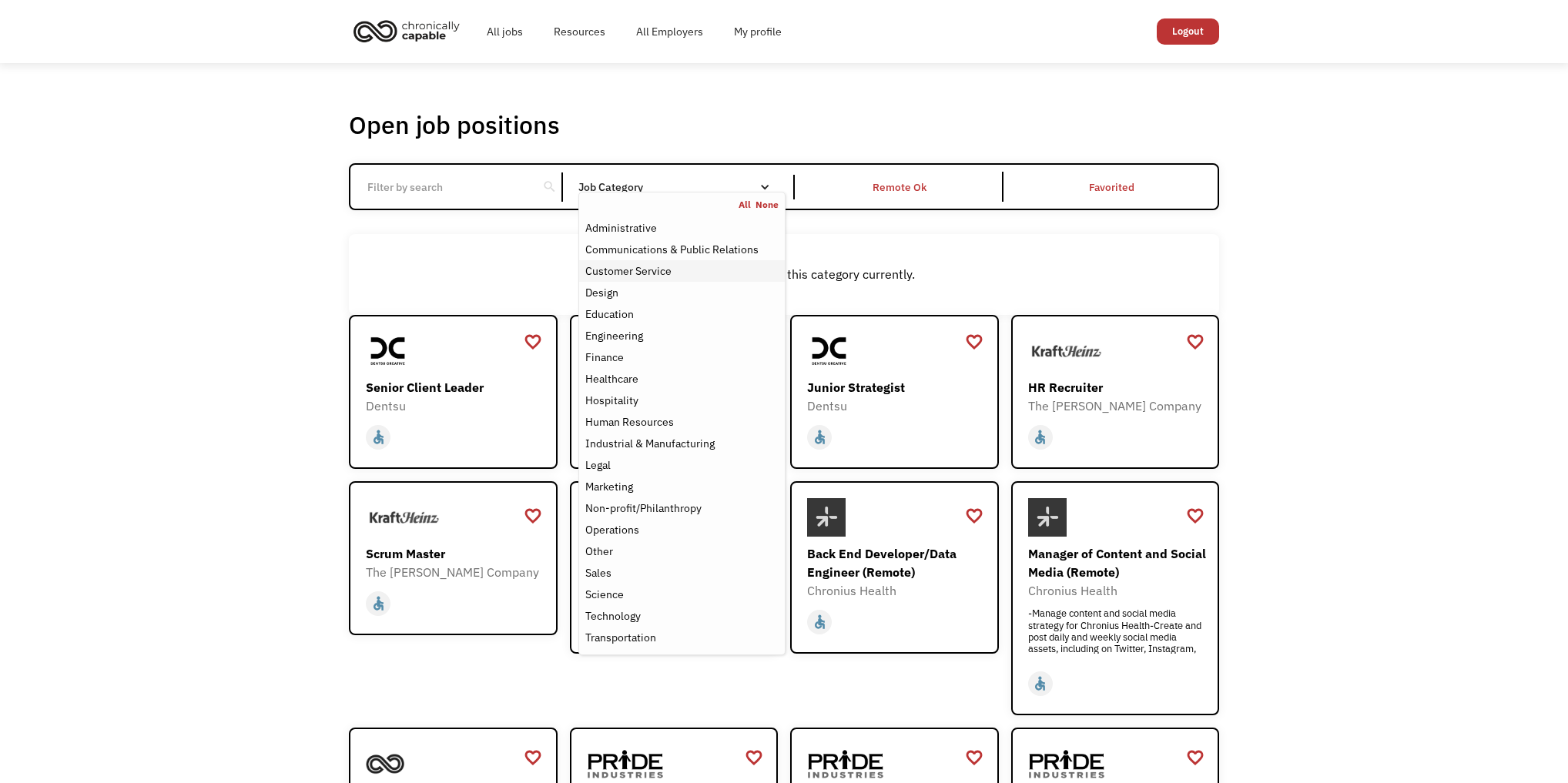
click at [640, 280] on div "Customer Service" at bounding box center [628, 271] width 86 height 19
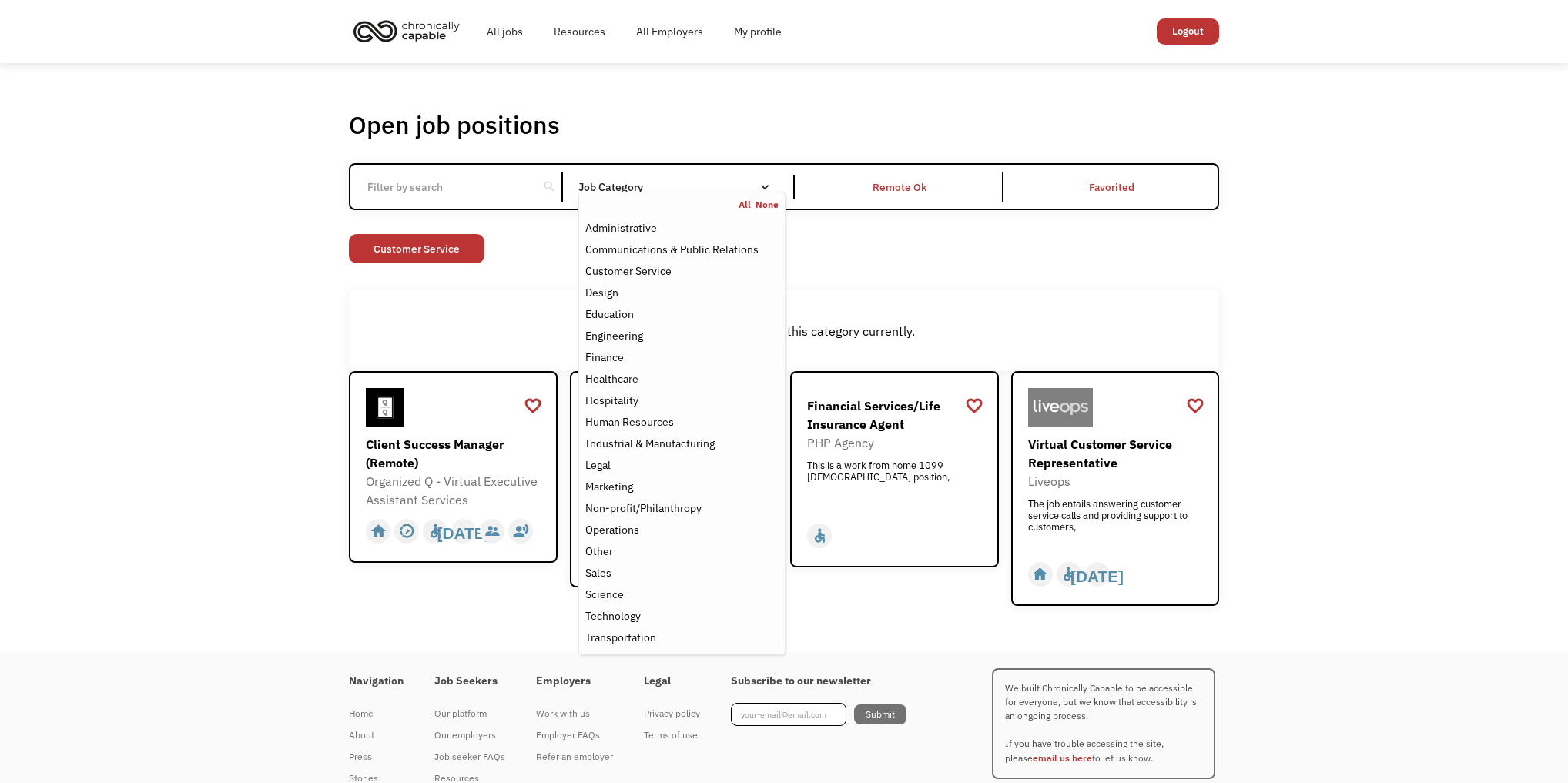
click at [498, 317] on div "There aren't any jobs in this category currently." at bounding box center [783, 330] width 870 height 81
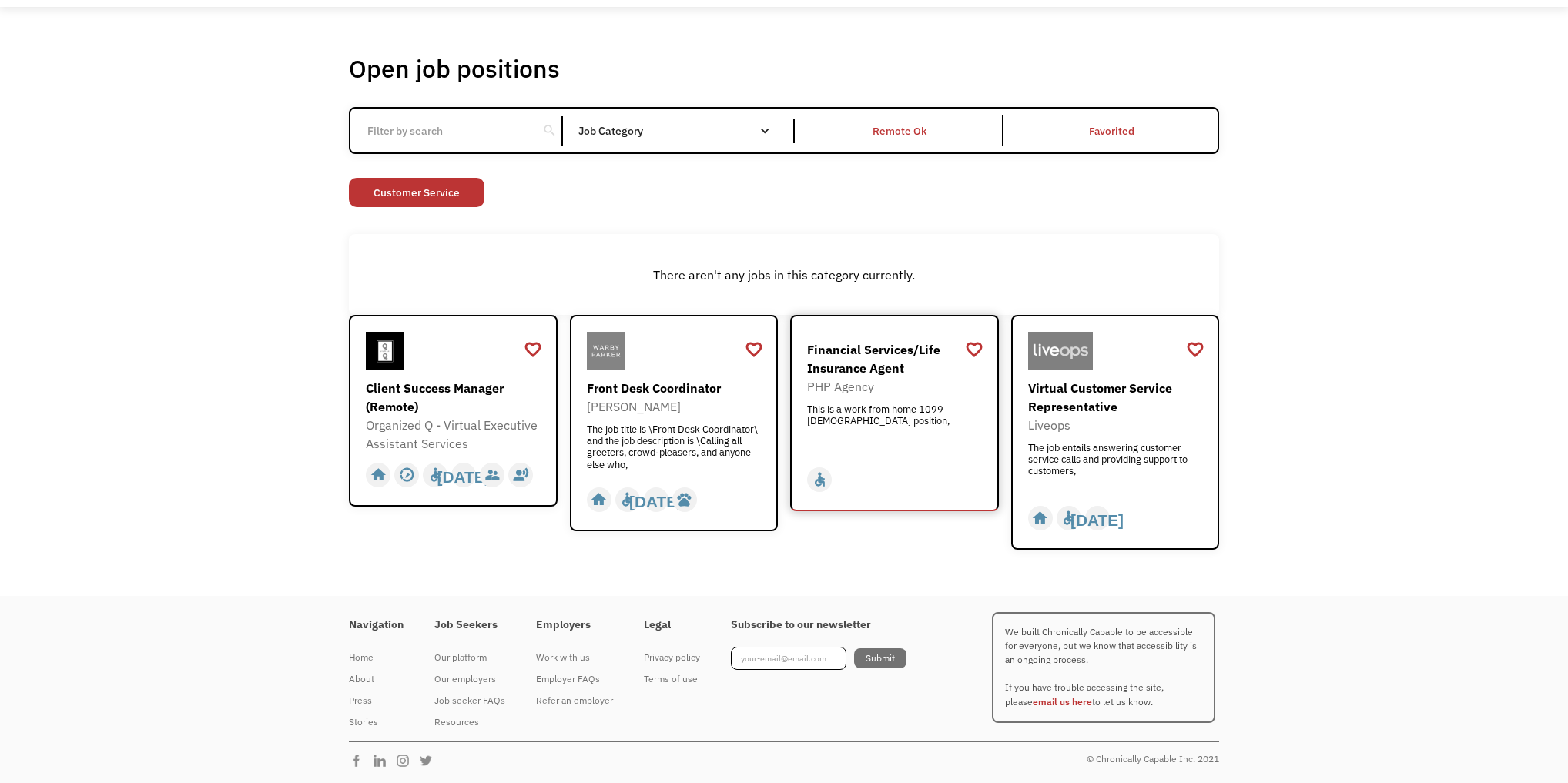
scroll to position [166, 0]
click at [1106, 379] on div "Virtual Customer Service Representative Liveops The job entails answering custo…" at bounding box center [1118, 434] width 179 height 110
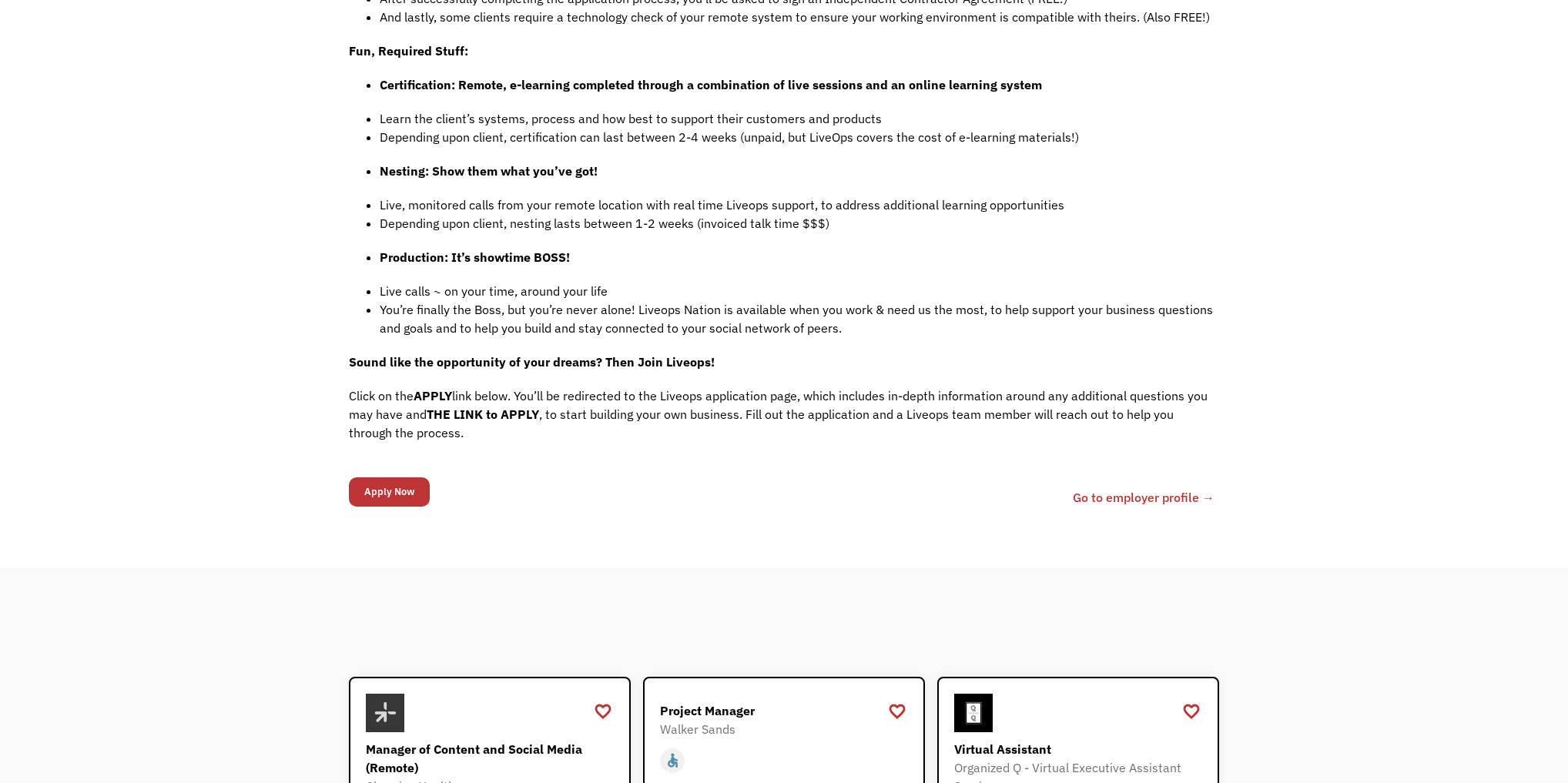
scroll to position [1355, 0]
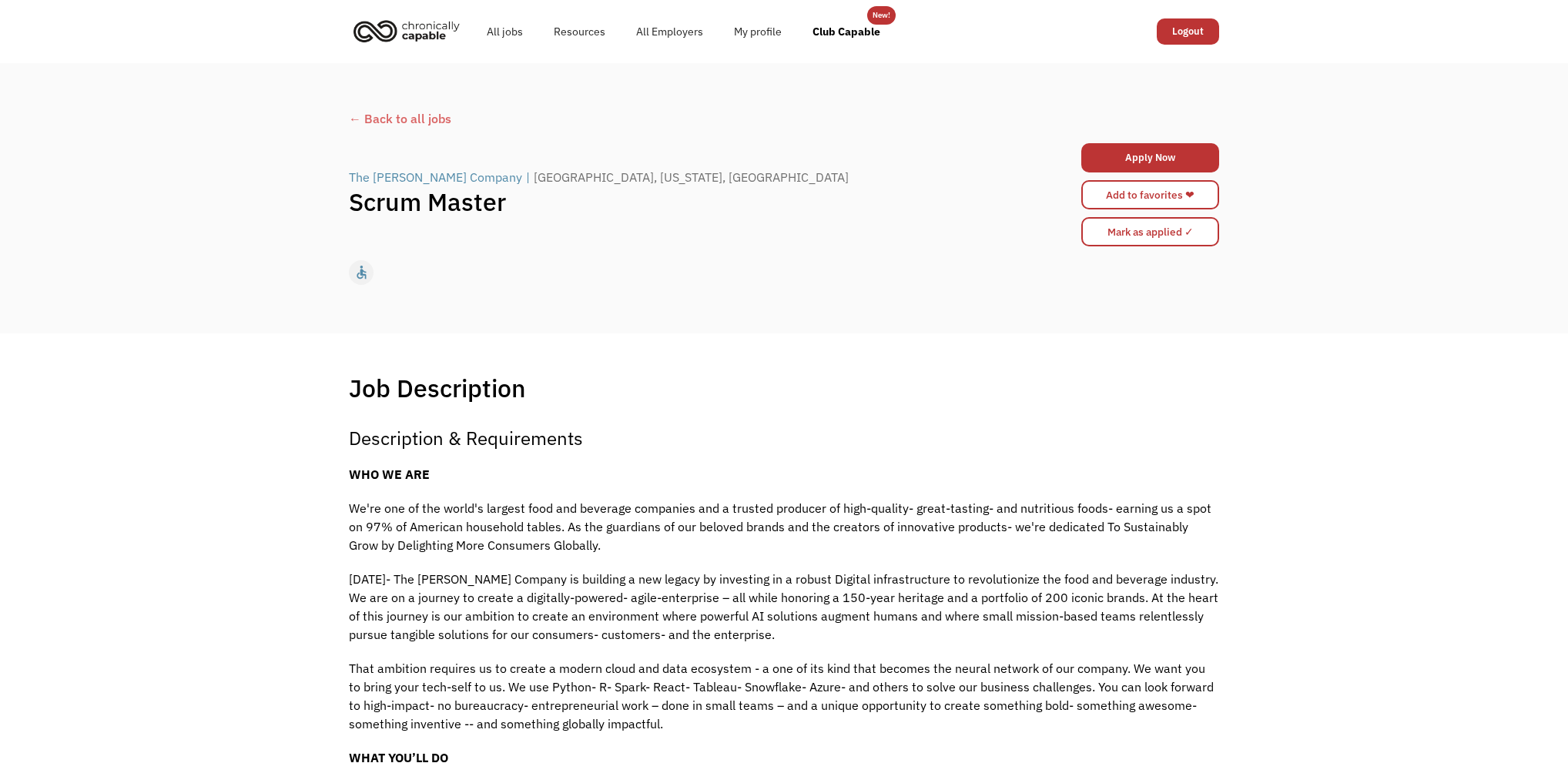
click at [445, 128] on div "← Back to all jobs" at bounding box center [783, 119] width 870 height 19
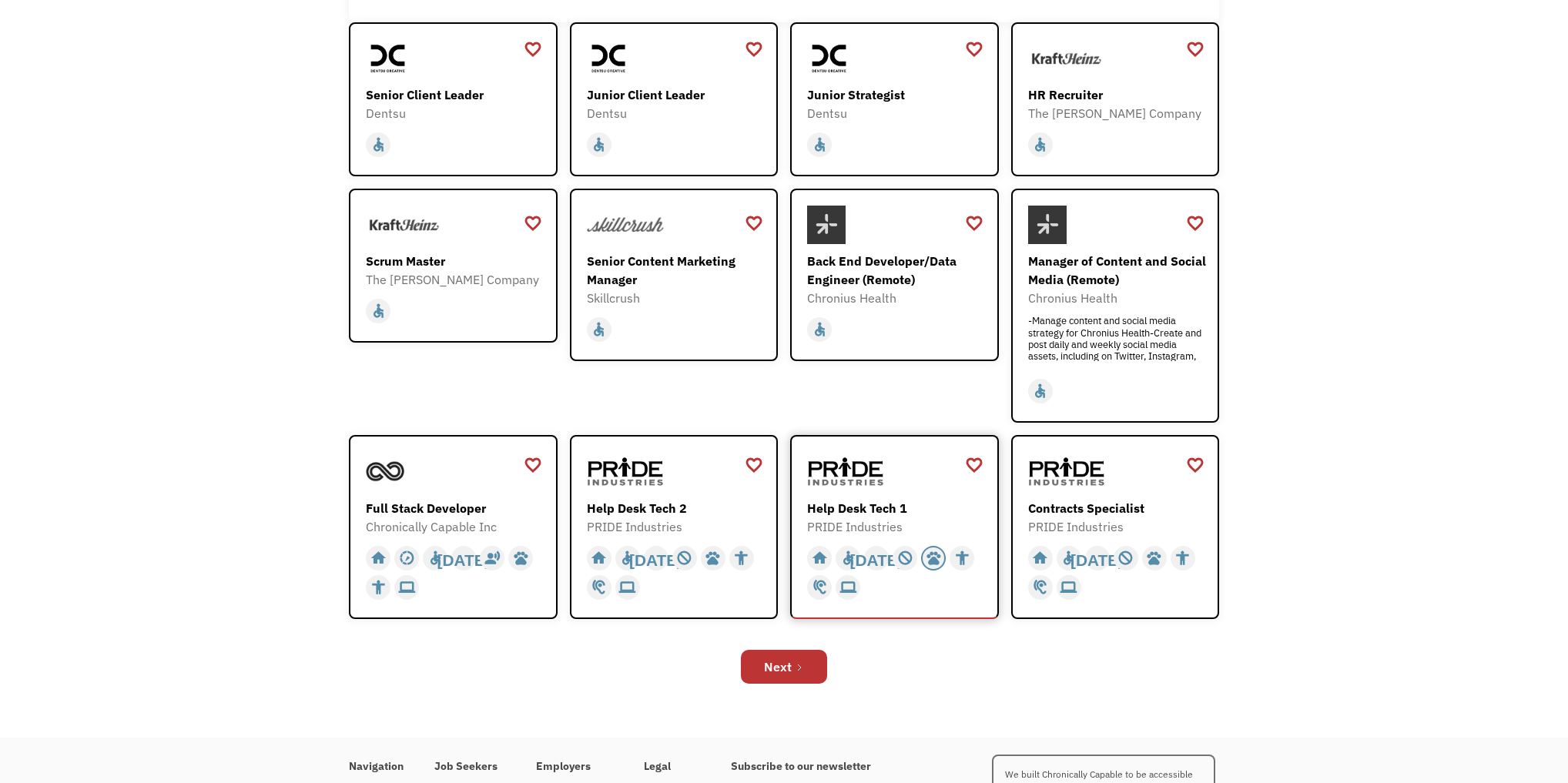
scroll to position [493, 0]
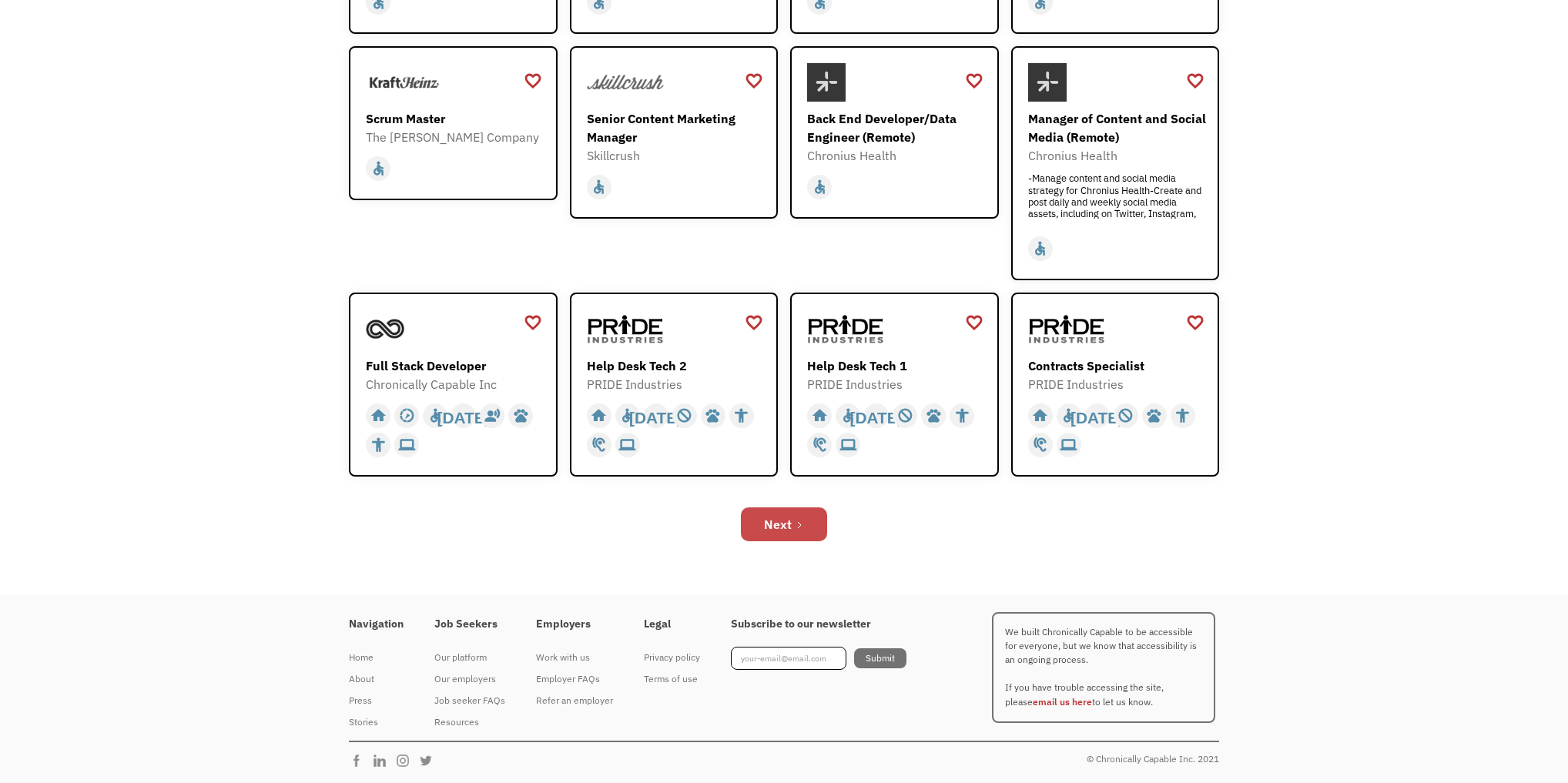
click at [782, 533] on div "Next" at bounding box center [777, 525] width 27 height 19
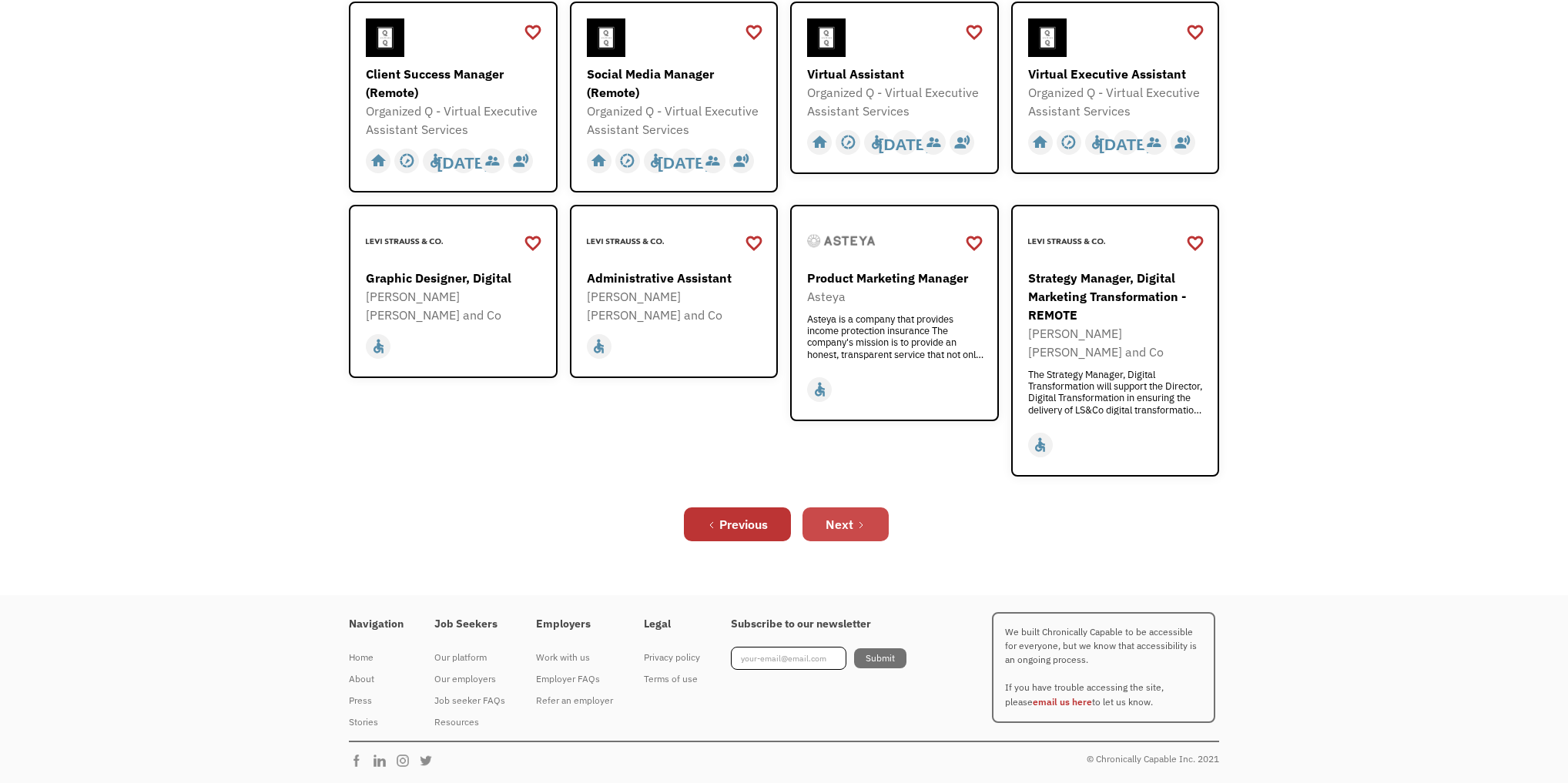
scroll to position [722, 0]
click at [854, 515] on div "Next" at bounding box center [839, 525] width 27 height 19
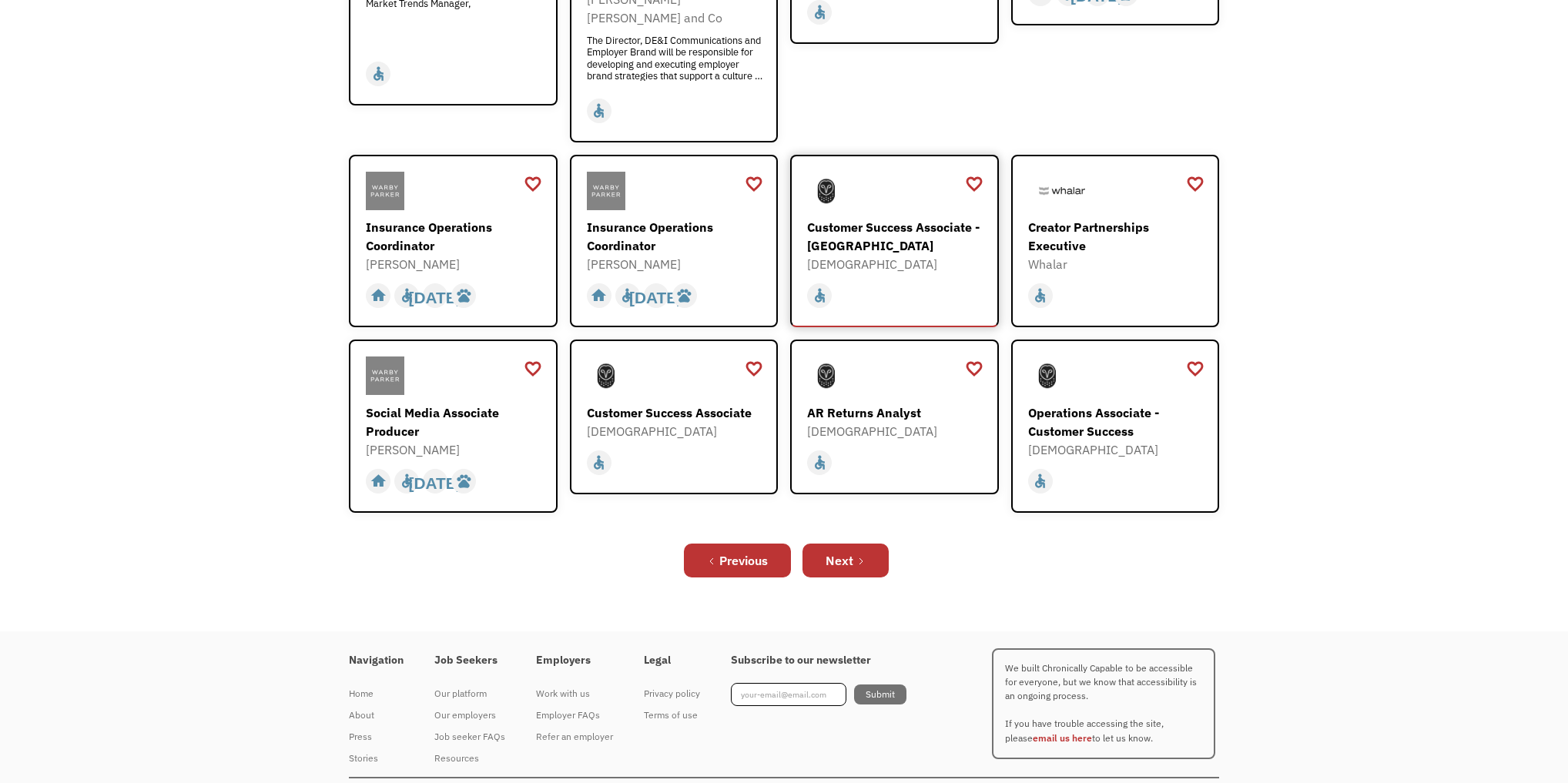
scroll to position [493, 0]
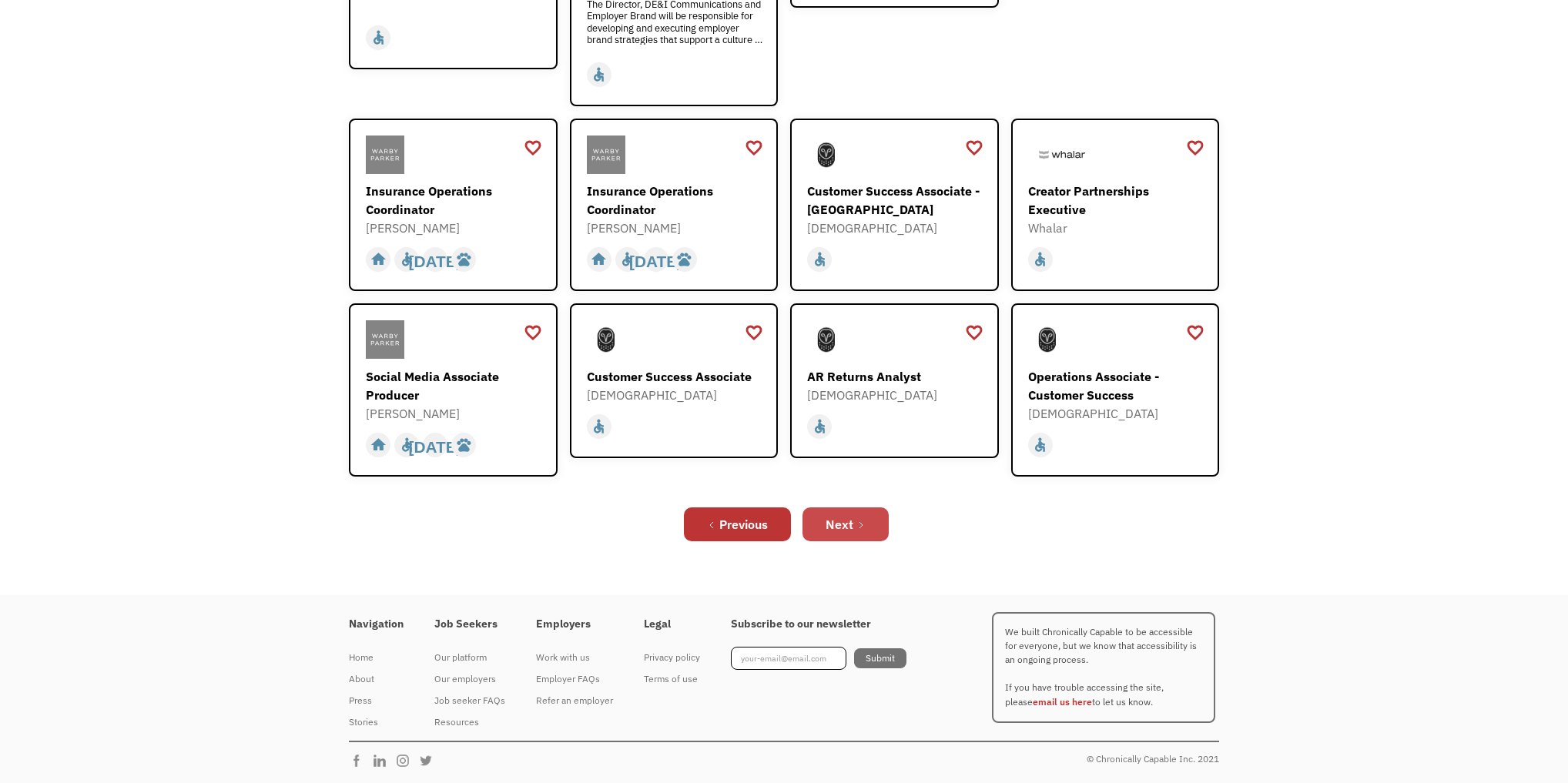
click at [846, 533] on div "Next" at bounding box center [839, 525] width 27 height 19
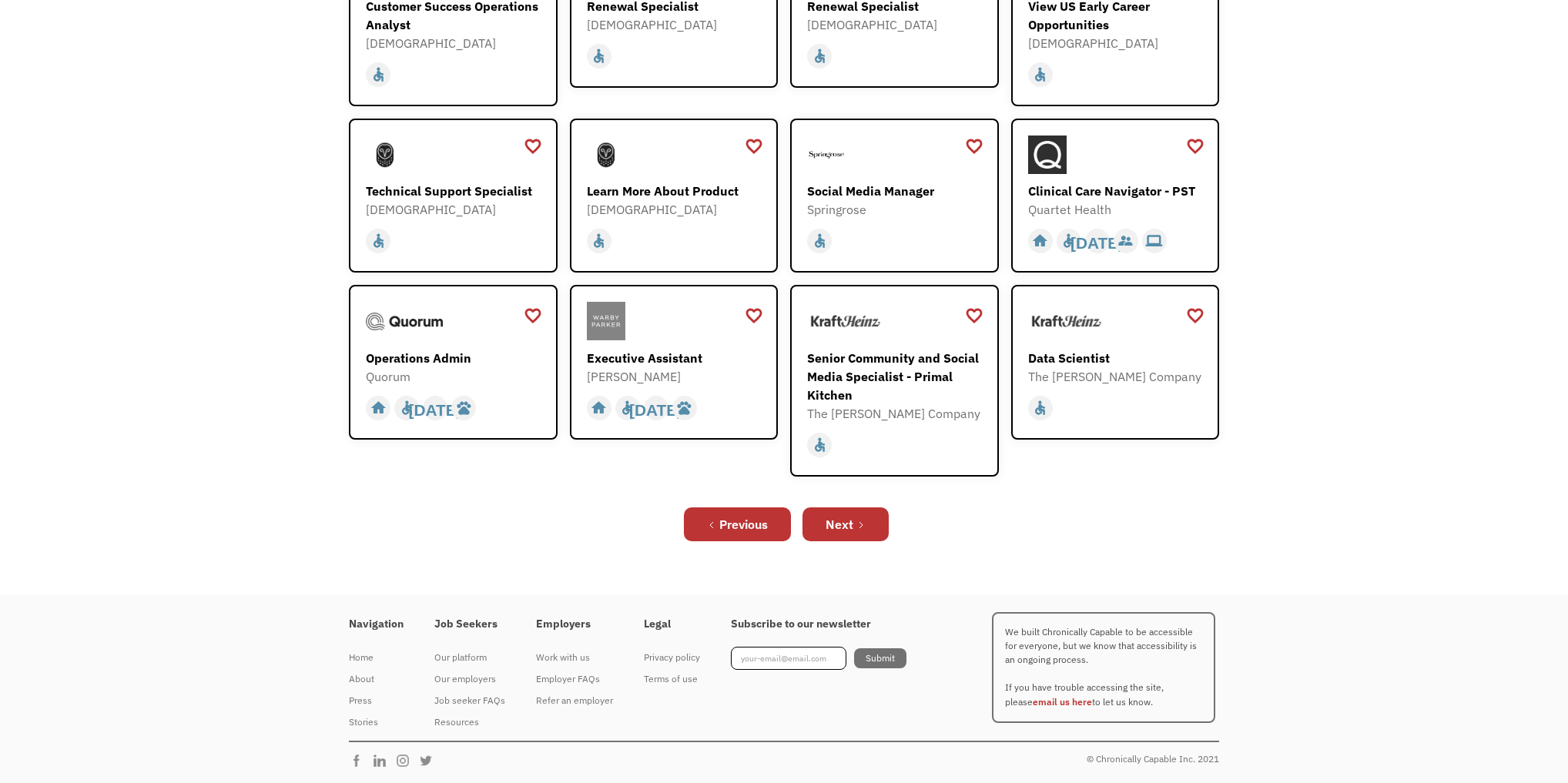
scroll to position [493, 0]
click at [865, 521] on icon "Next Page" at bounding box center [861, 525] width 9 height 9
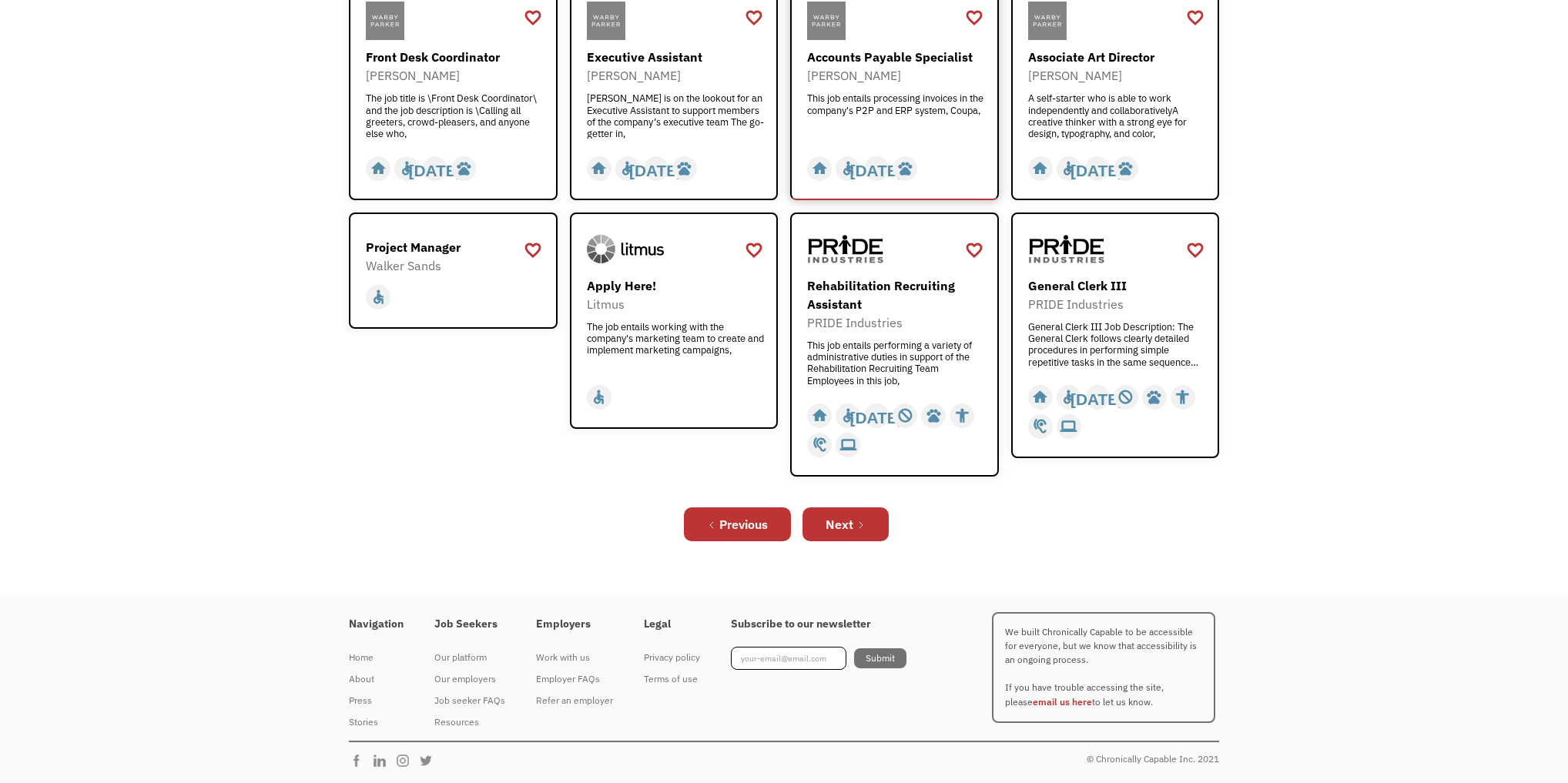
scroll to position [616, 0]
click at [876, 541] on link "Next" at bounding box center [846, 524] width 86 height 34
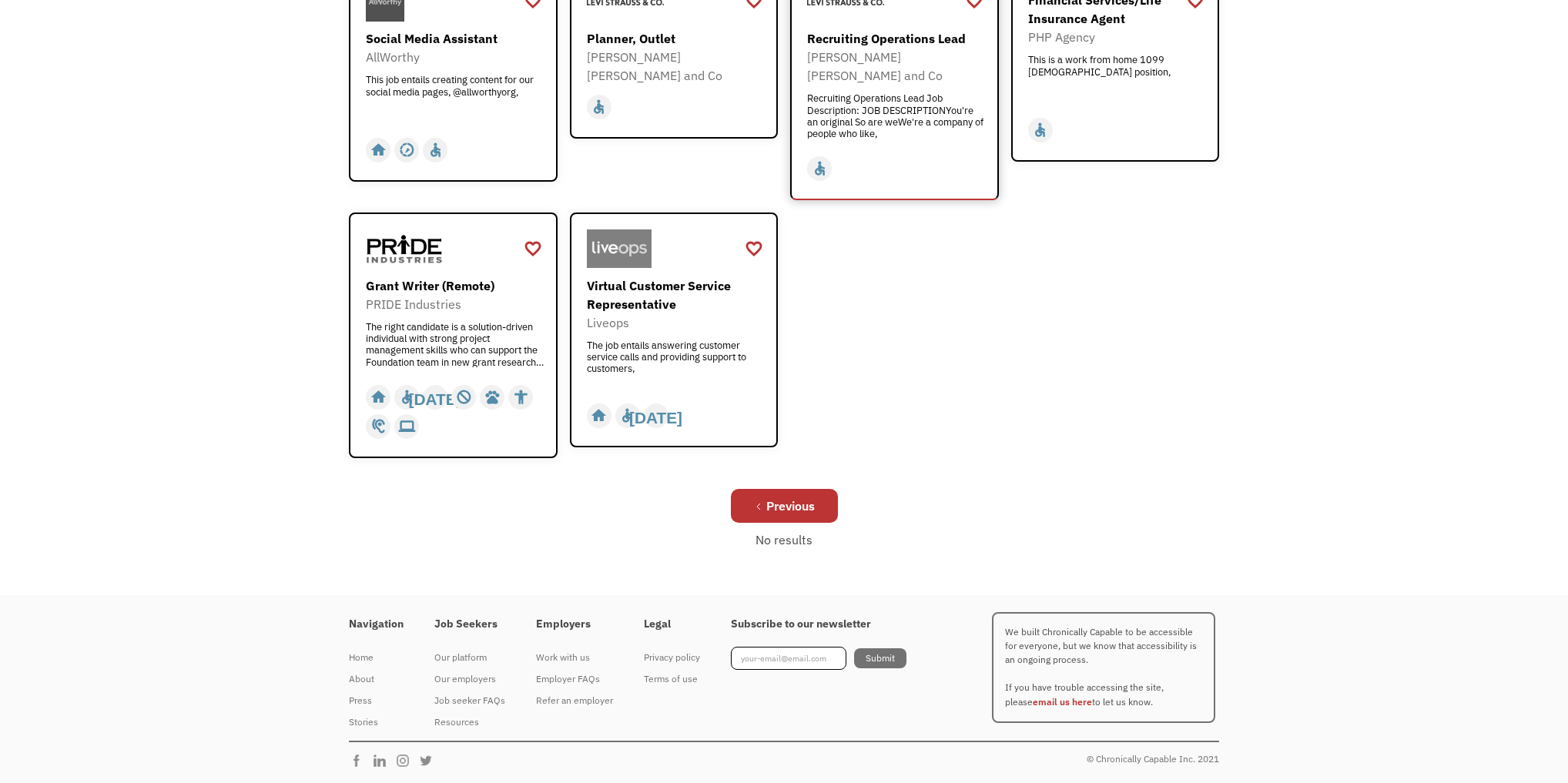
scroll to position [811, 0]
